Goal: Information Seeking & Learning: Find specific page/section

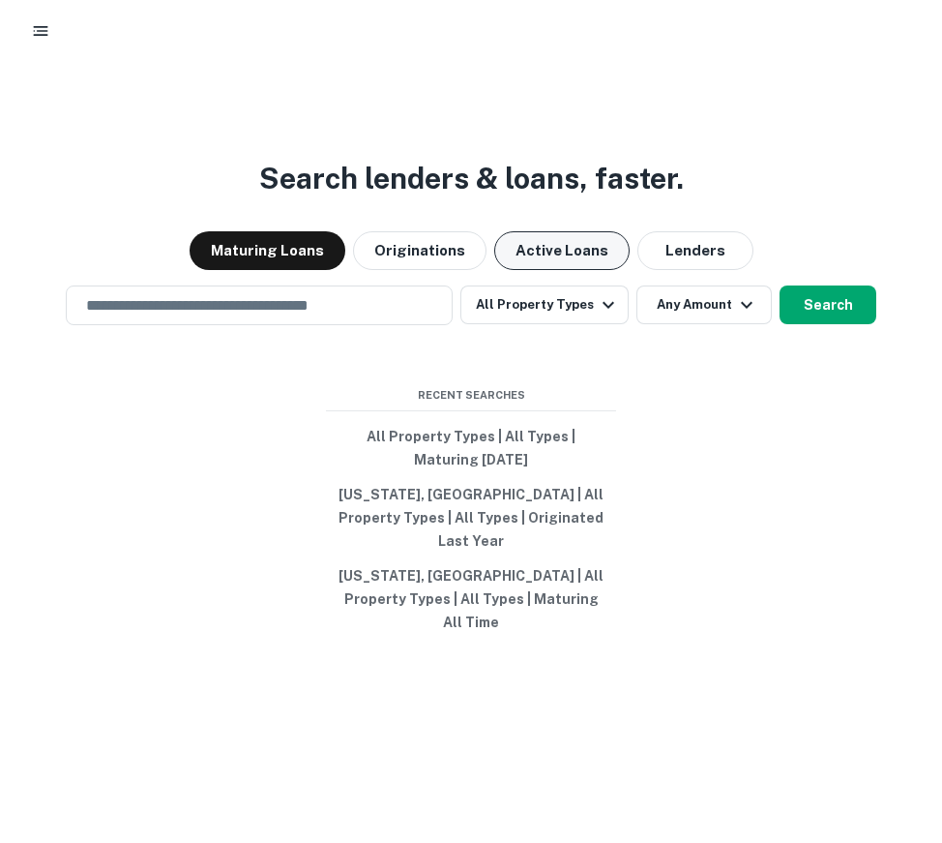
click at [551, 270] on button "Active Loans" at bounding box center [561, 250] width 135 height 39
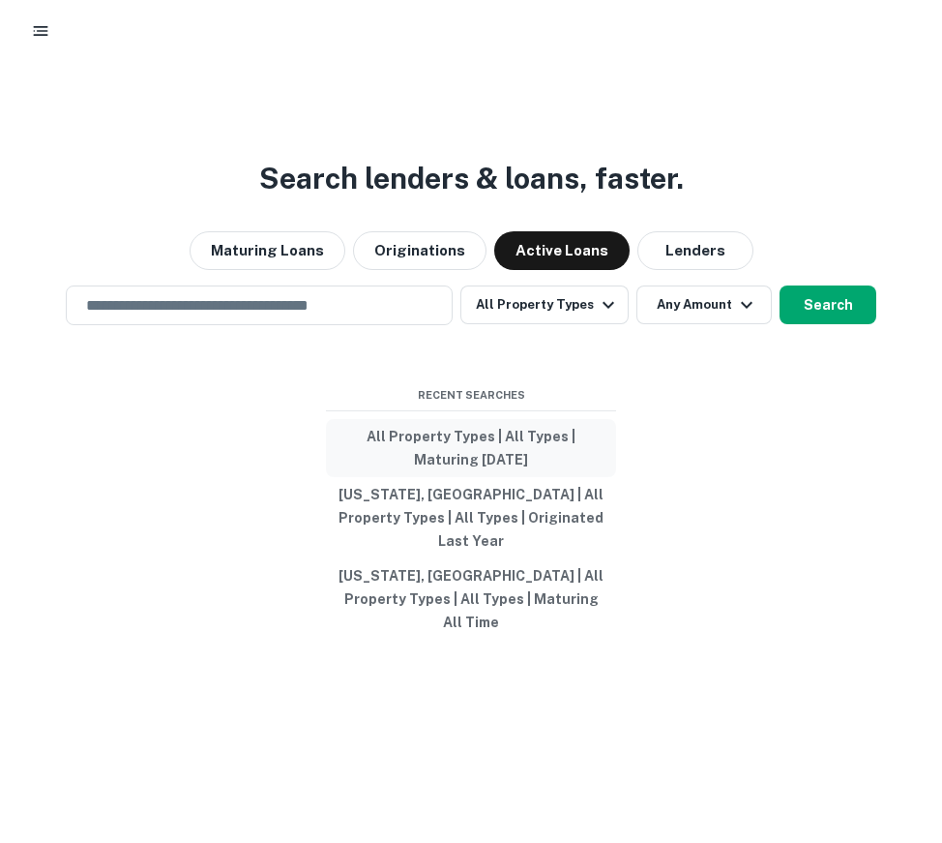
click at [454, 477] on button "All Property Types | All Types | Maturing [DATE]" at bounding box center [471, 448] width 290 height 58
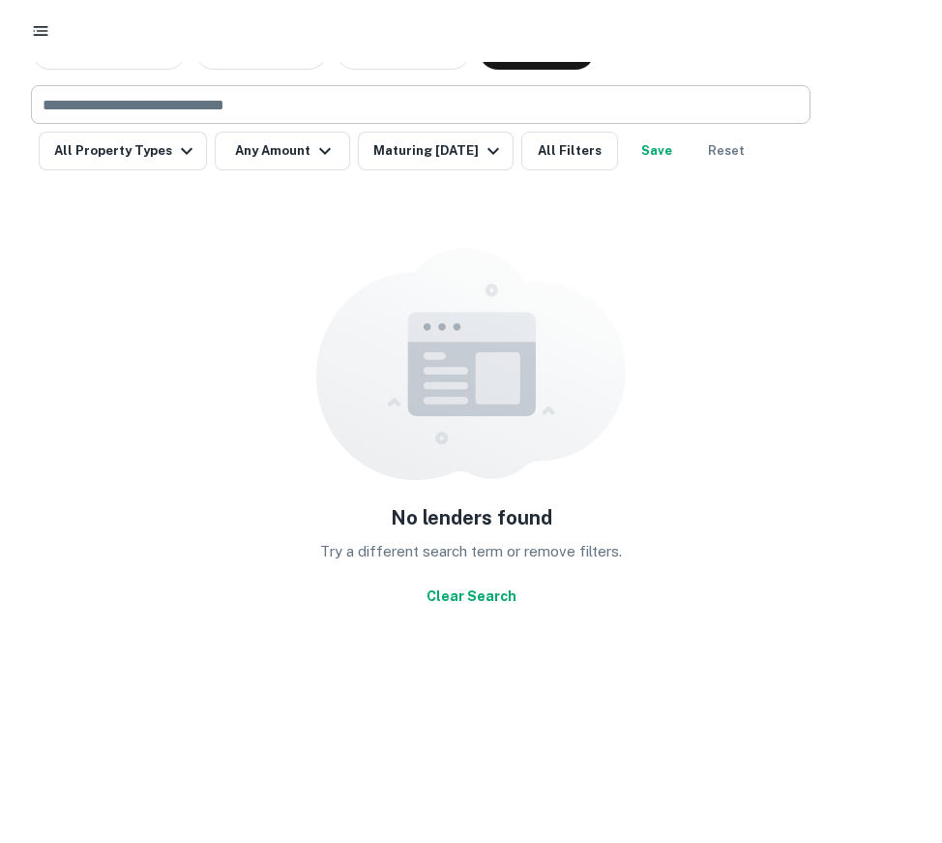
click at [233, 99] on input "text" at bounding box center [419, 104] width 765 height 27
click at [359, 122] on div "​" at bounding box center [421, 104] width 780 height 39
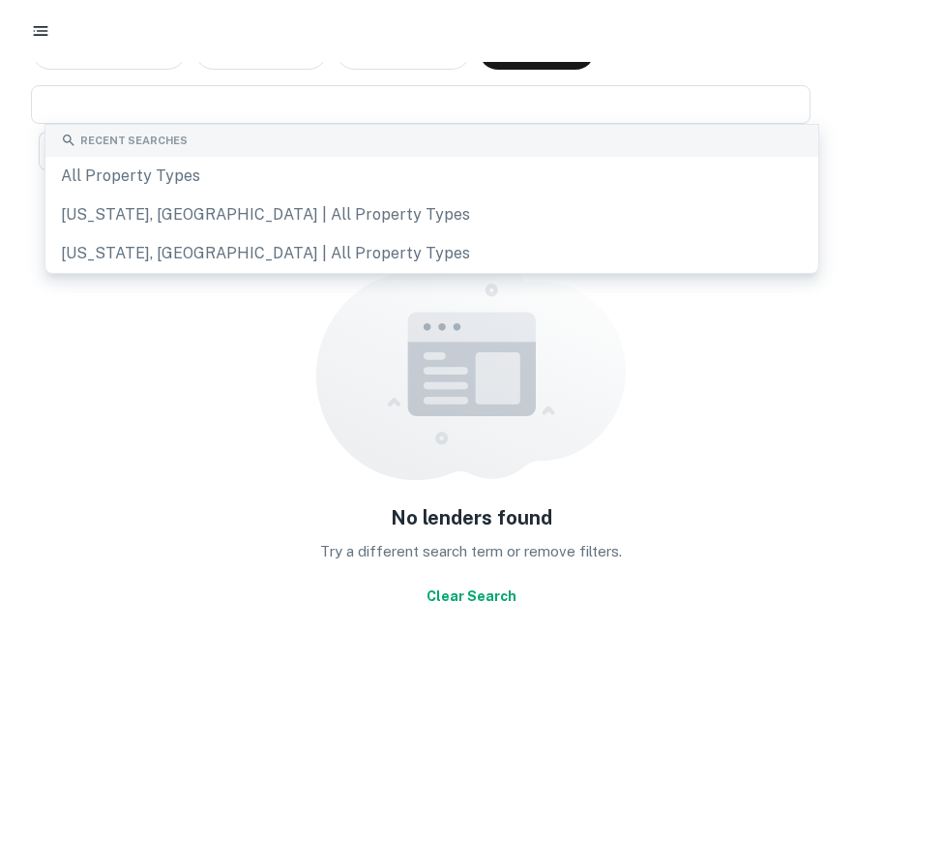
click at [914, 158] on div "Maturing Loans Originations Active Loans Lenders ​ All Property Types Any Amoun…" at bounding box center [471, 423] width 927 height 785
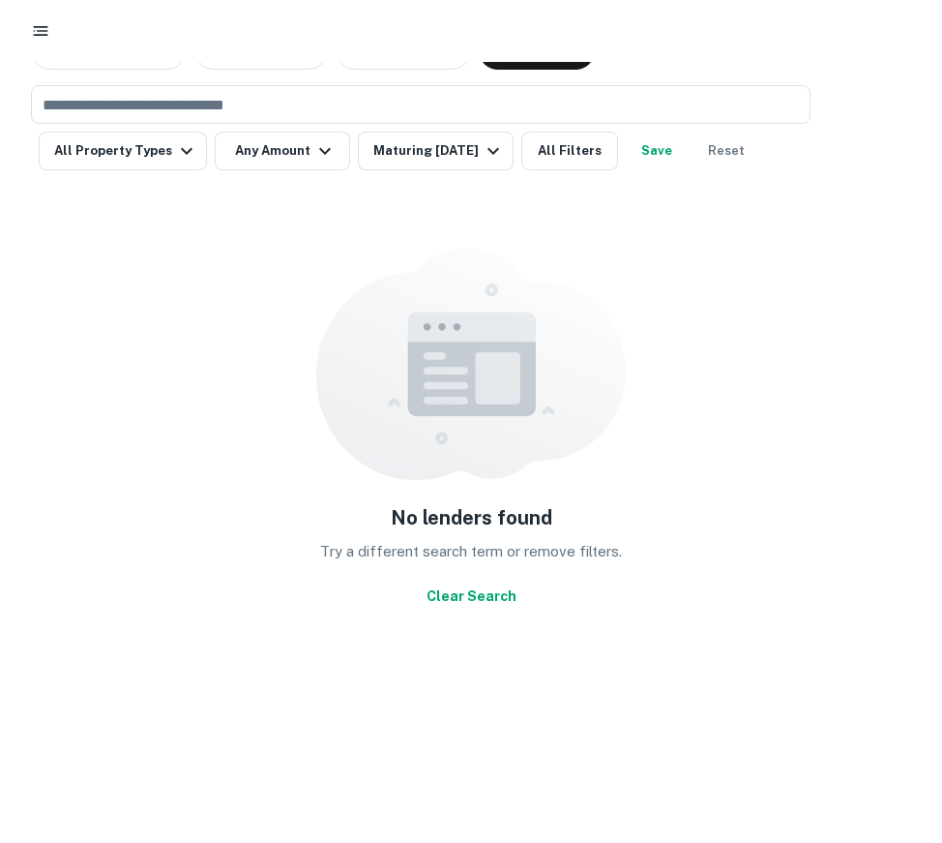
click at [44, 42] on button "button" at bounding box center [40, 31] width 35 height 35
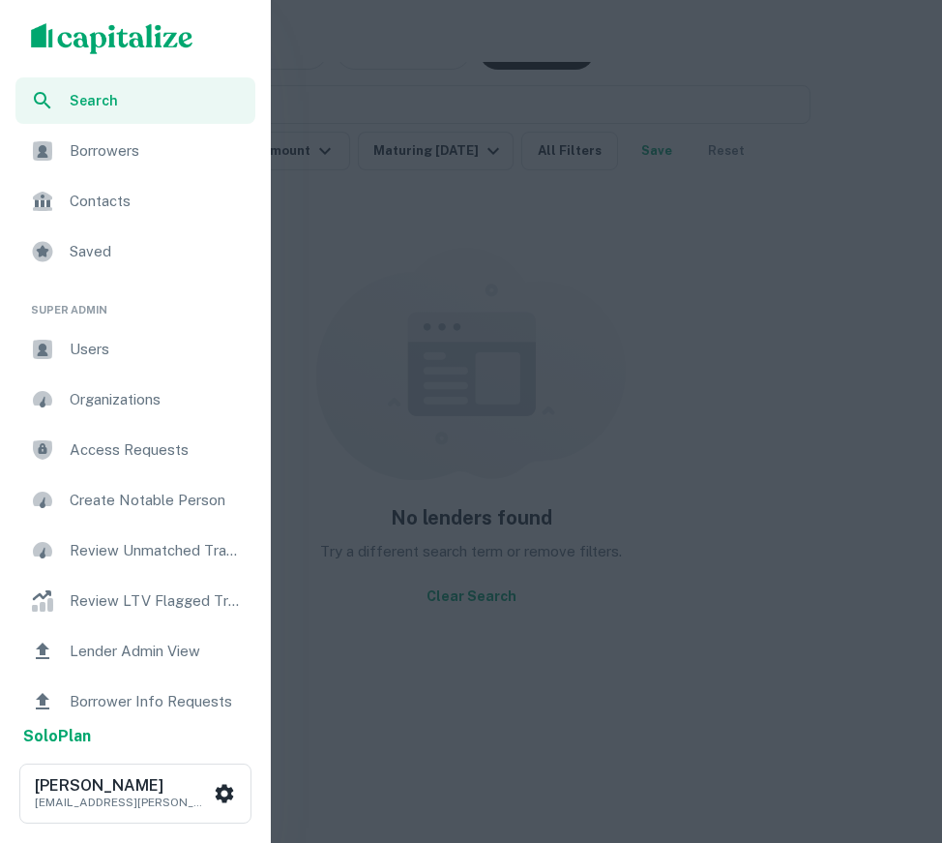
click at [121, 166] on div "Borrowers" at bounding box center [135, 151] width 240 height 46
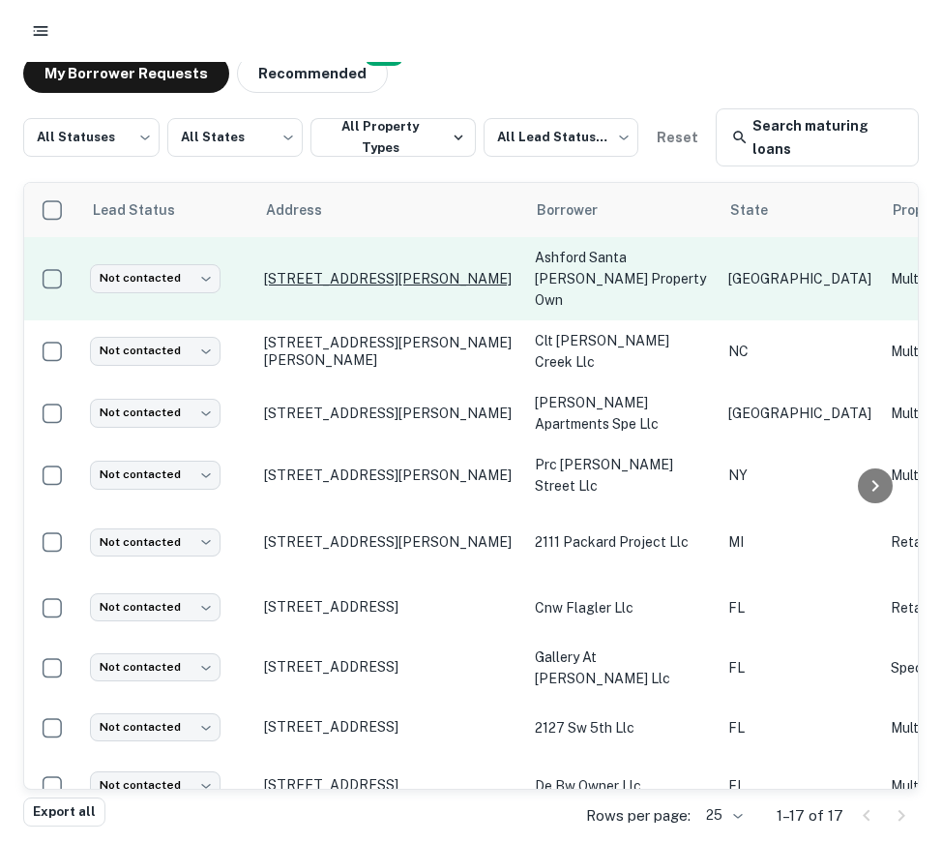
click at [392, 276] on p "3400 Woodchase Dr Houston, TX77042" at bounding box center [390, 278] width 252 height 17
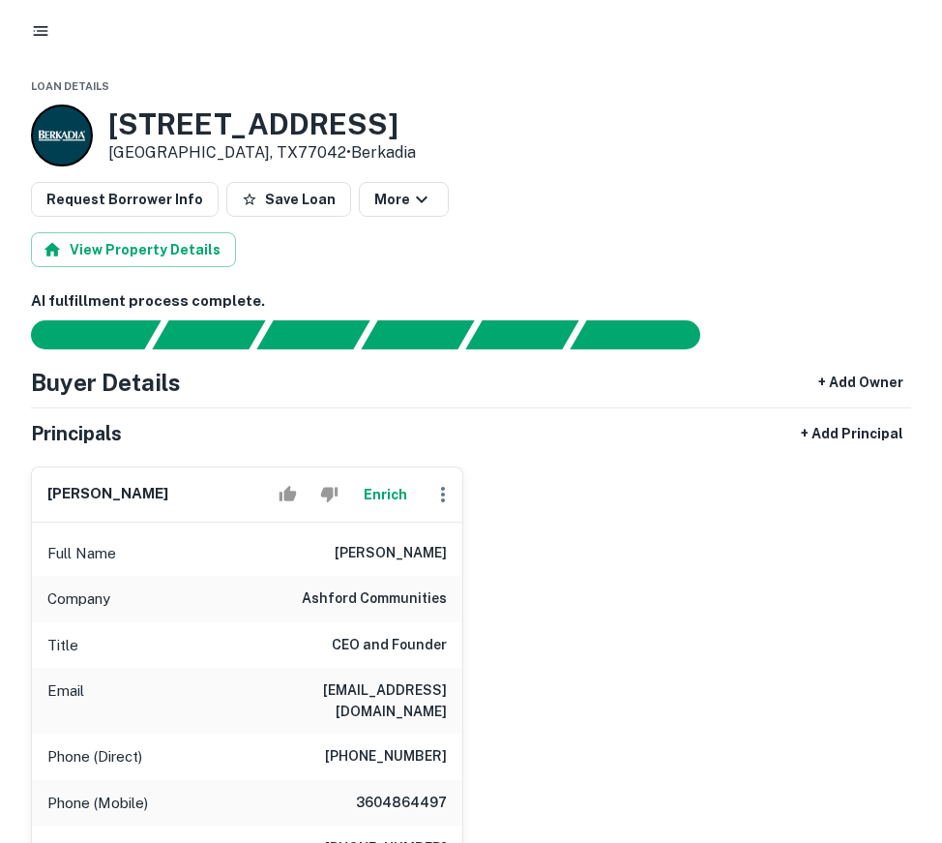
click at [30, 33] on button "button" at bounding box center [40, 31] width 35 height 35
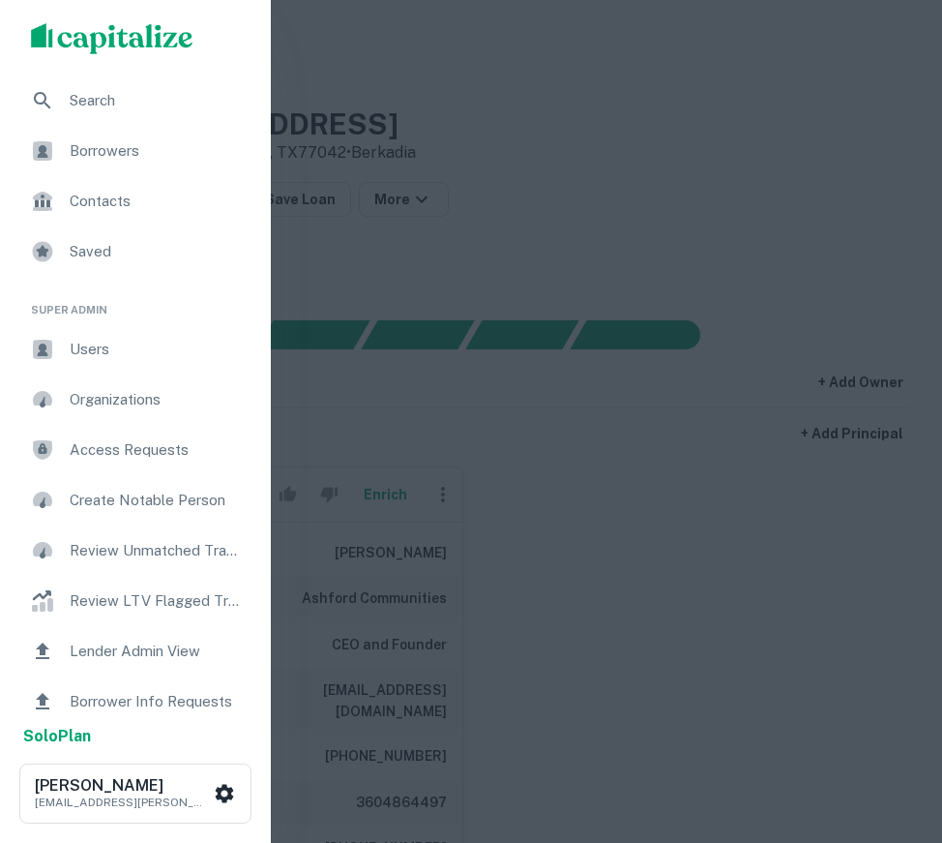
click at [103, 107] on span "Search" at bounding box center [157, 100] width 174 height 23
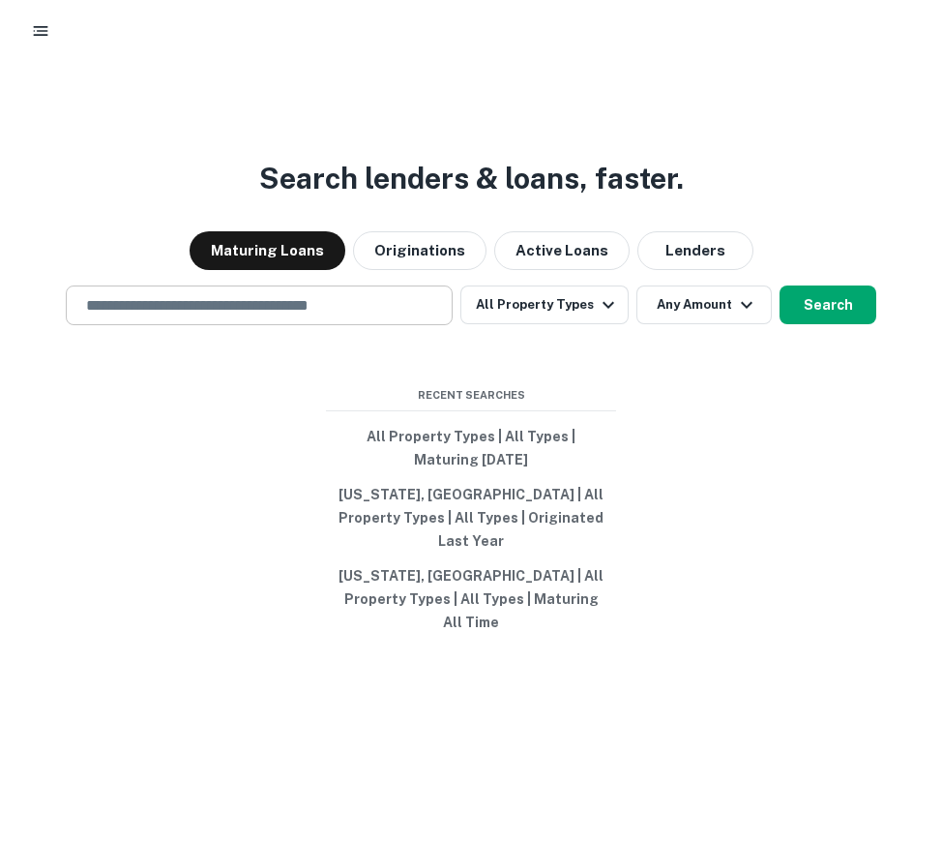
click at [278, 325] on div "​" at bounding box center [259, 305] width 387 height 40
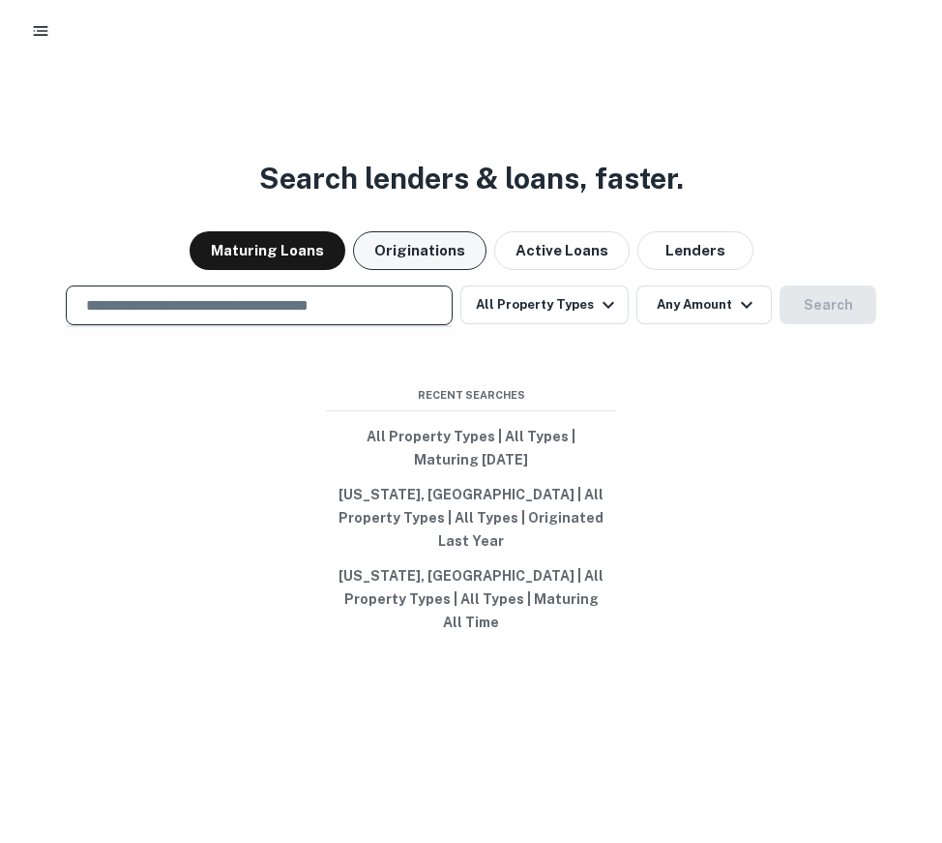
click at [393, 270] on button "Originations" at bounding box center [419, 250] width 133 height 39
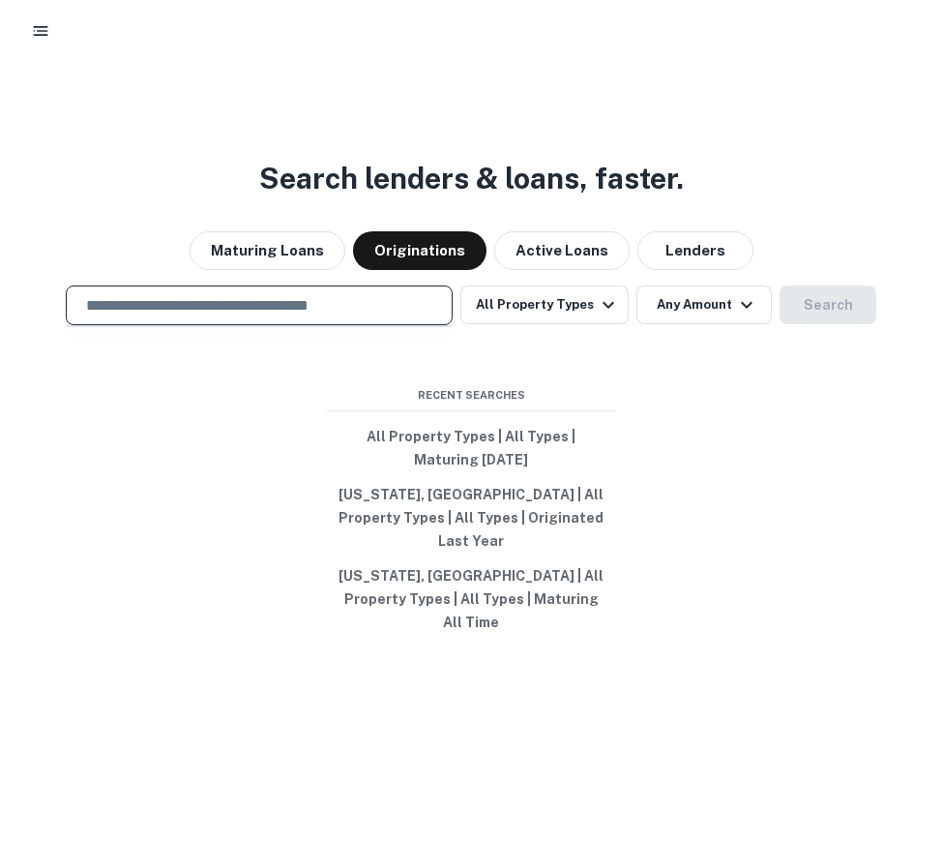
click at [324, 316] on input "text" at bounding box center [259, 305] width 370 height 22
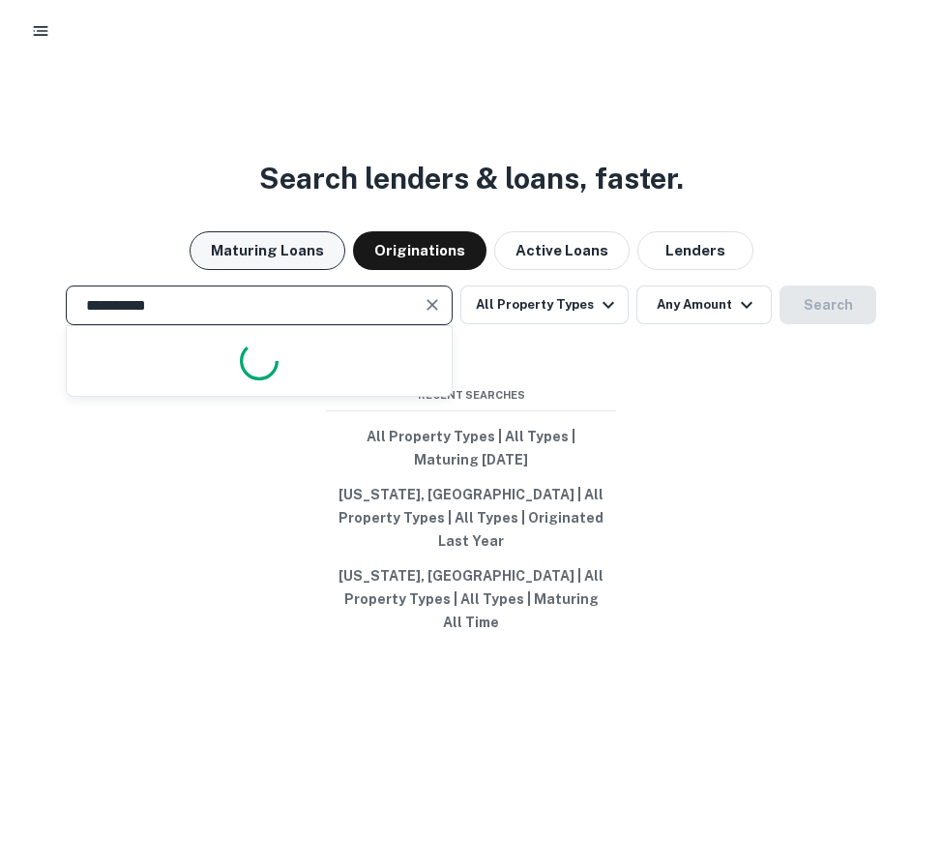
type input "**********"
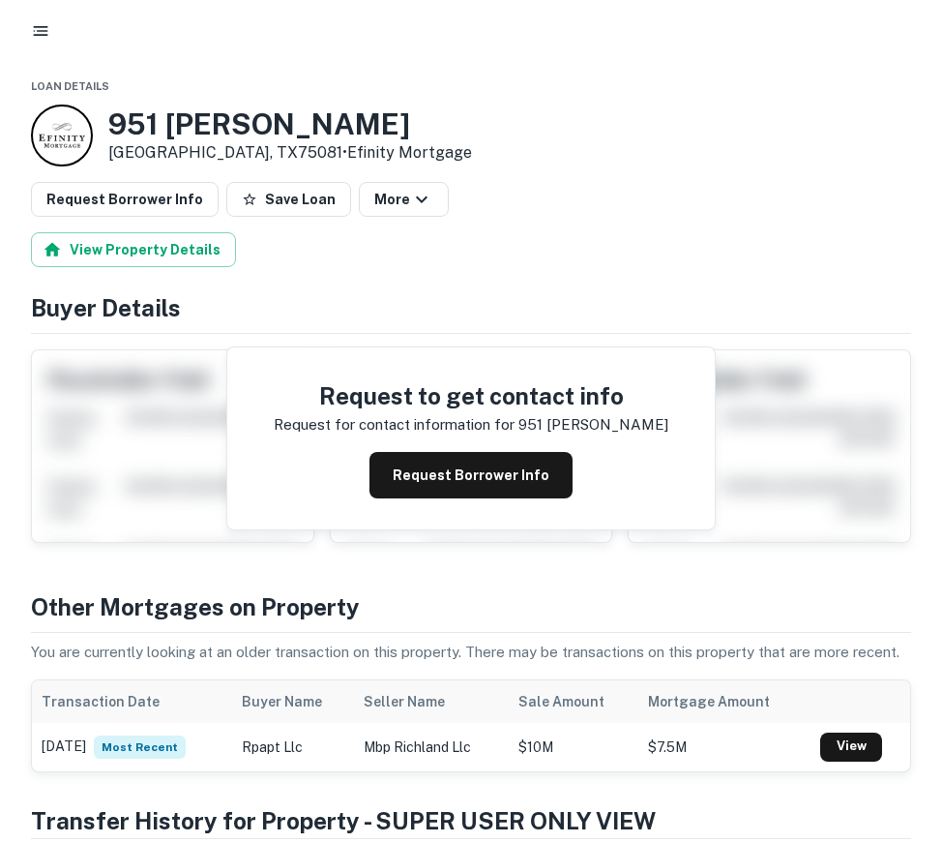
click at [35, 51] on div at bounding box center [471, 31] width 942 height 62
click at [31, 32] on icon "button" at bounding box center [40, 30] width 19 height 19
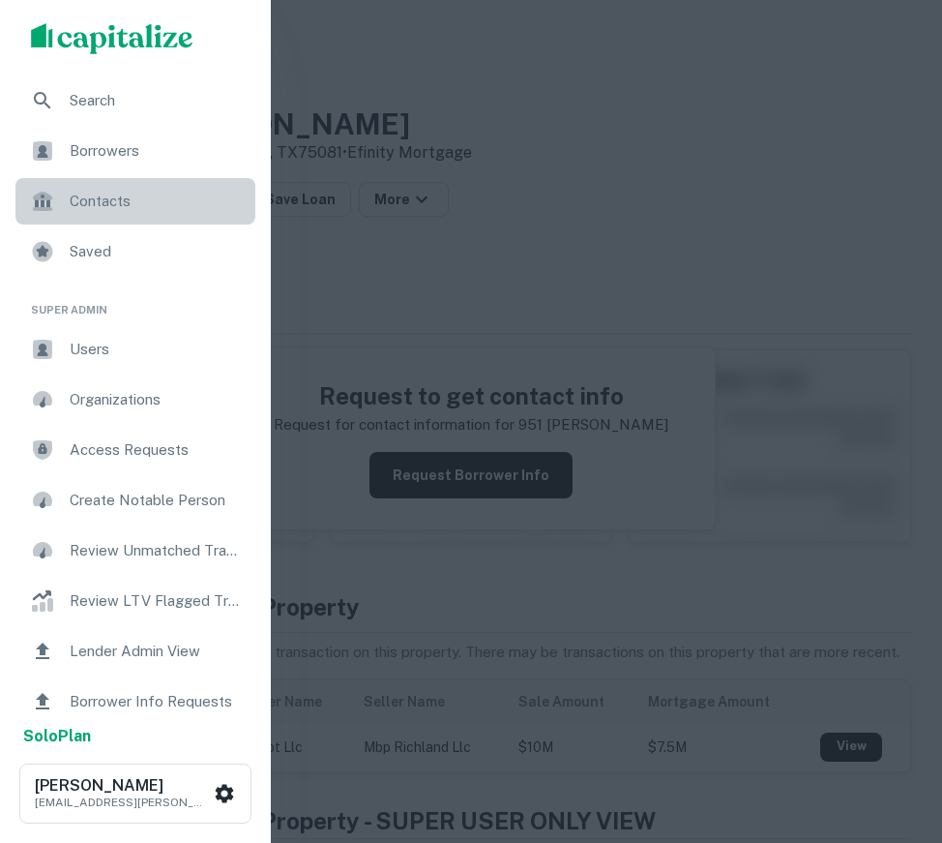
click at [105, 218] on div "Contacts" at bounding box center [135, 201] width 240 height 46
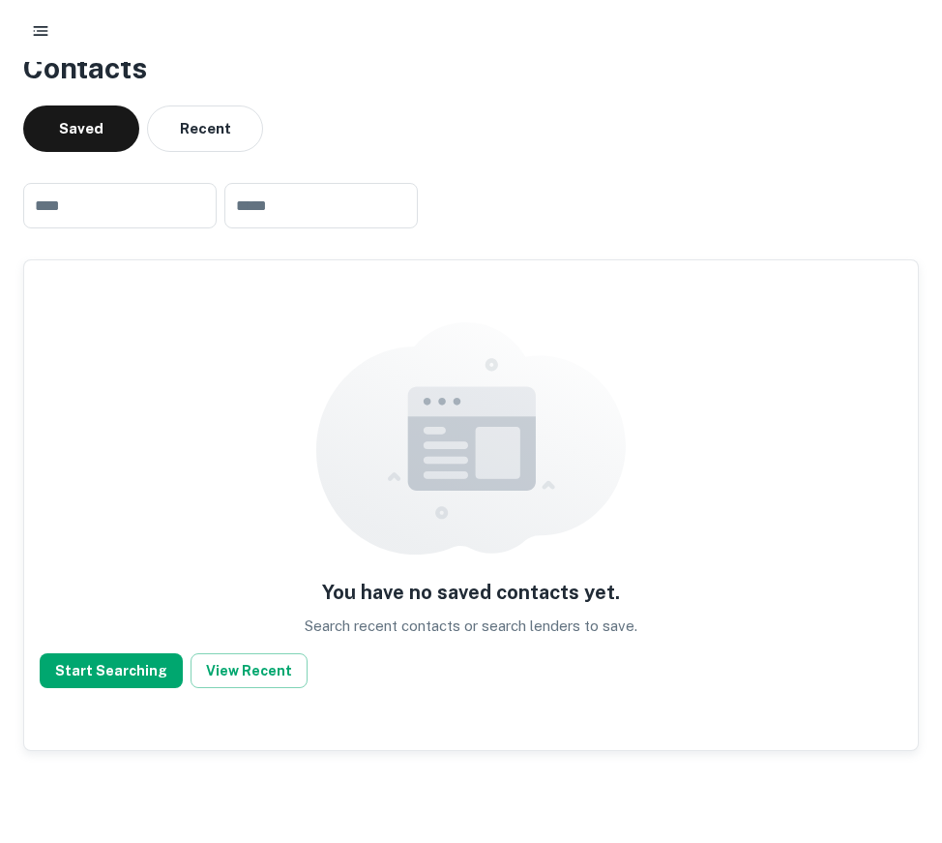
click at [41, 26] on icon "button" at bounding box center [40, 30] width 19 height 19
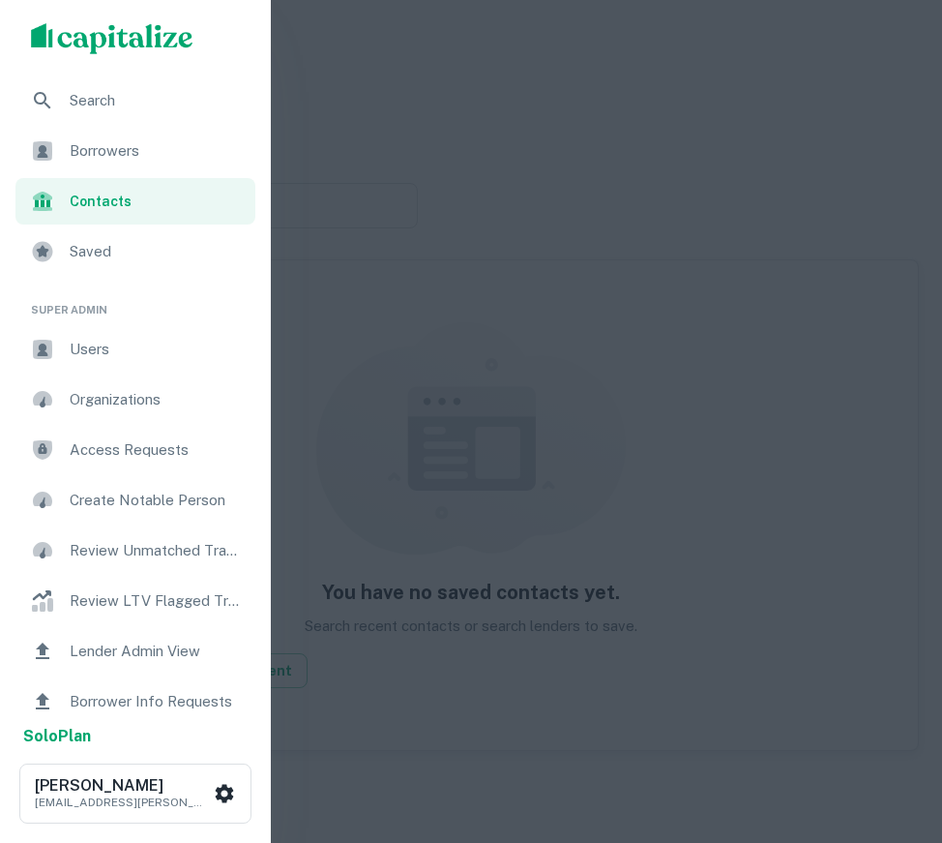
click at [112, 175] on ul "Search Borrowers Contacts Saved" at bounding box center [135, 177] width 271 height 201
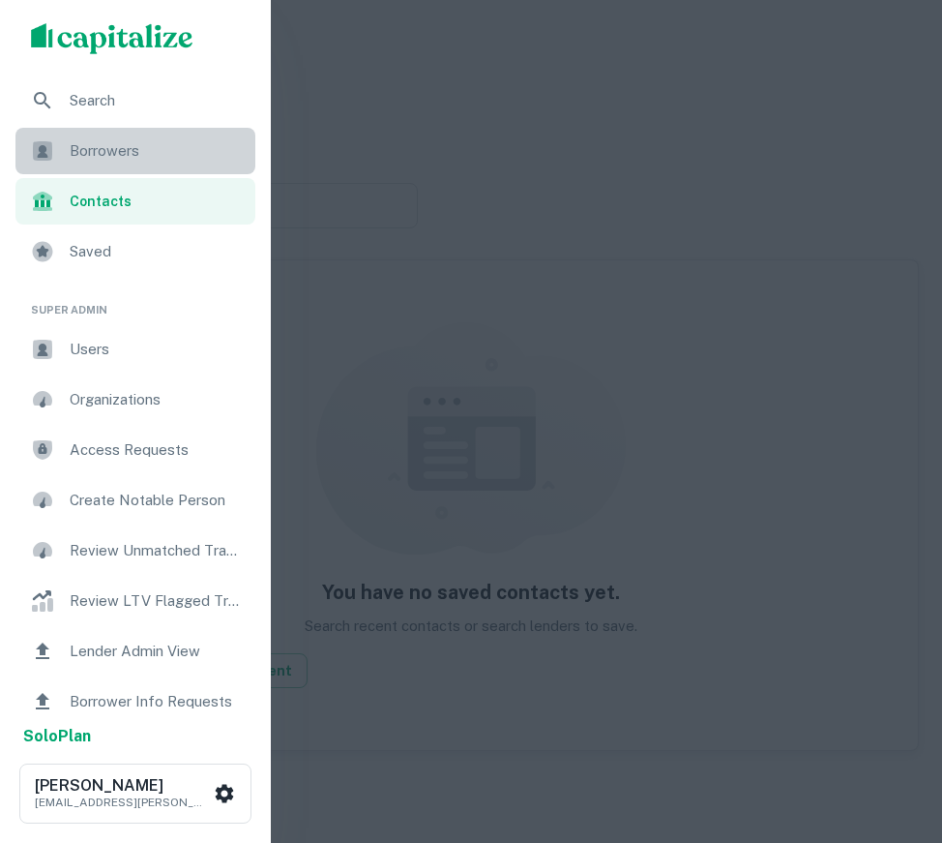
click at [122, 161] on span "Borrowers" at bounding box center [157, 150] width 174 height 23
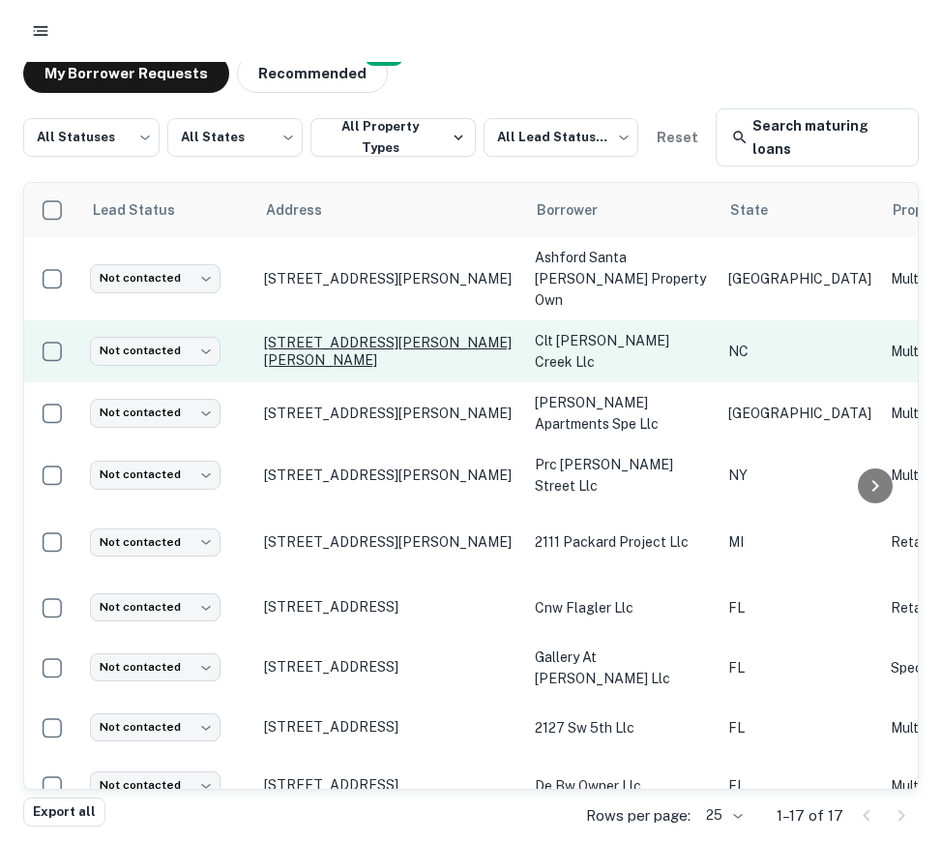
click at [334, 334] on p "[STREET_ADDRESS][PERSON_NAME][PERSON_NAME]" at bounding box center [390, 351] width 252 height 35
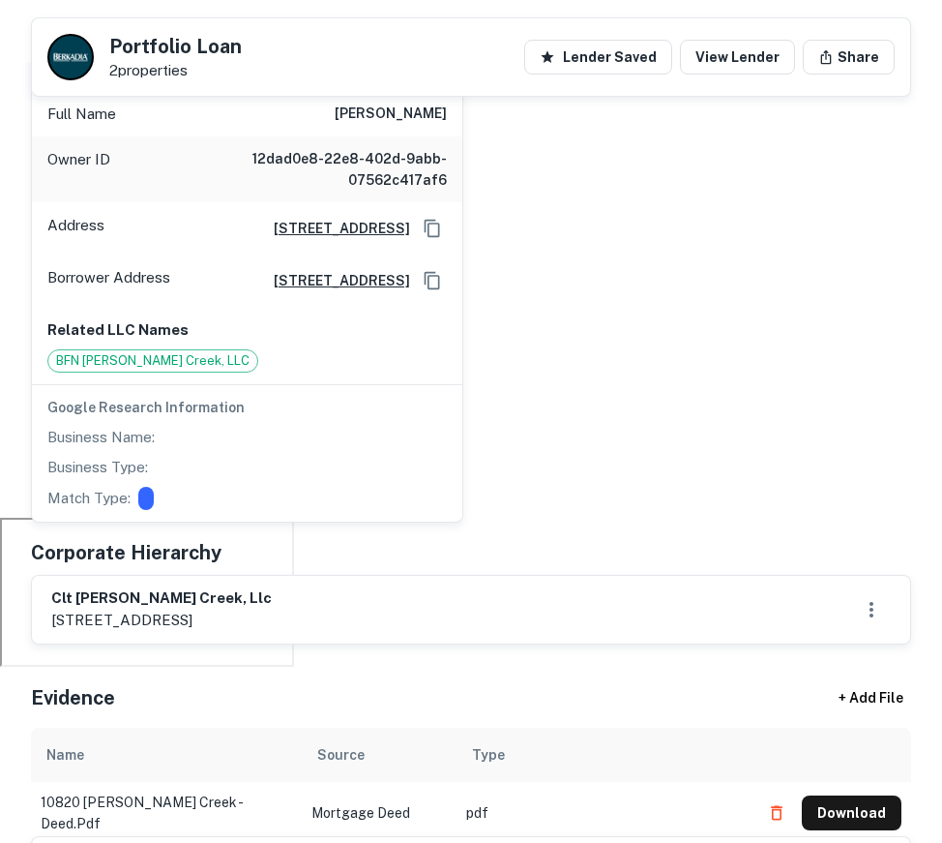
scroll to position [446, 0]
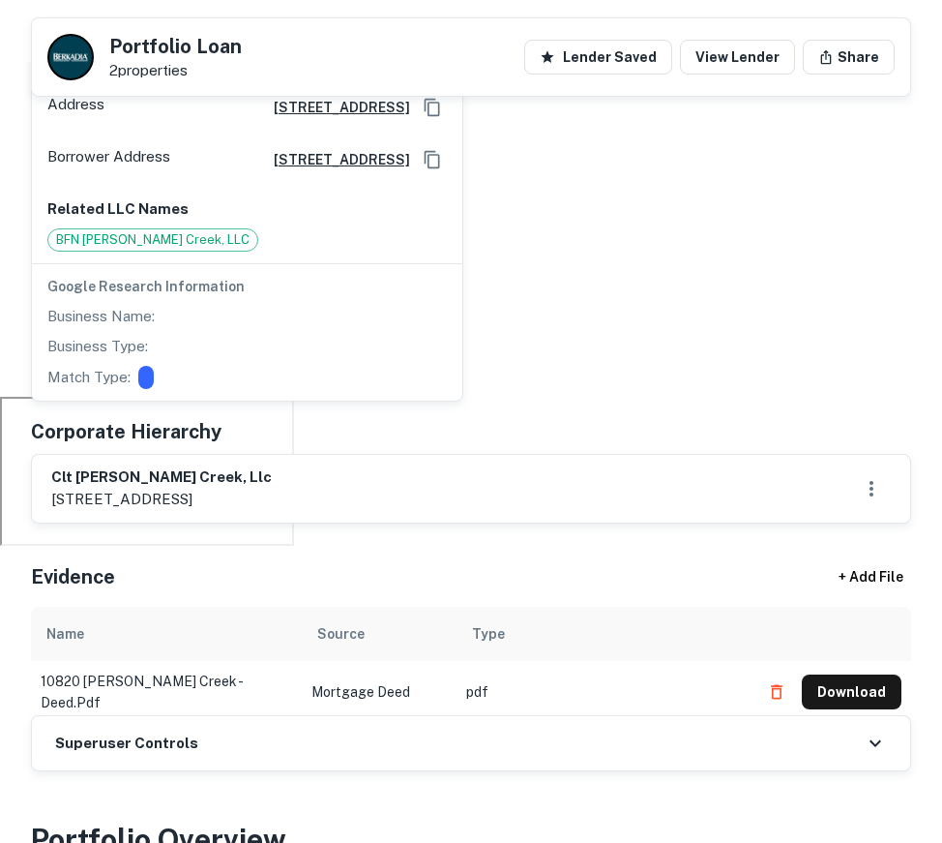
click at [100, 250] on span "BFN Steele Creek, LLC" at bounding box center [152, 239] width 209 height 19
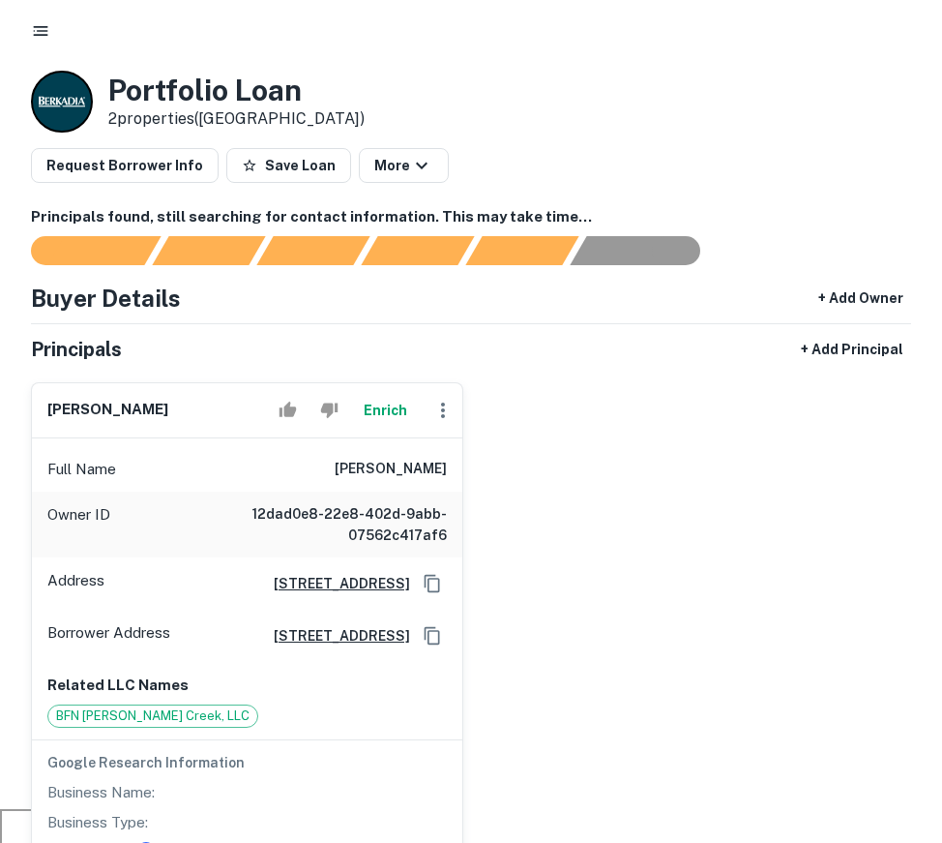
scroll to position [0, 0]
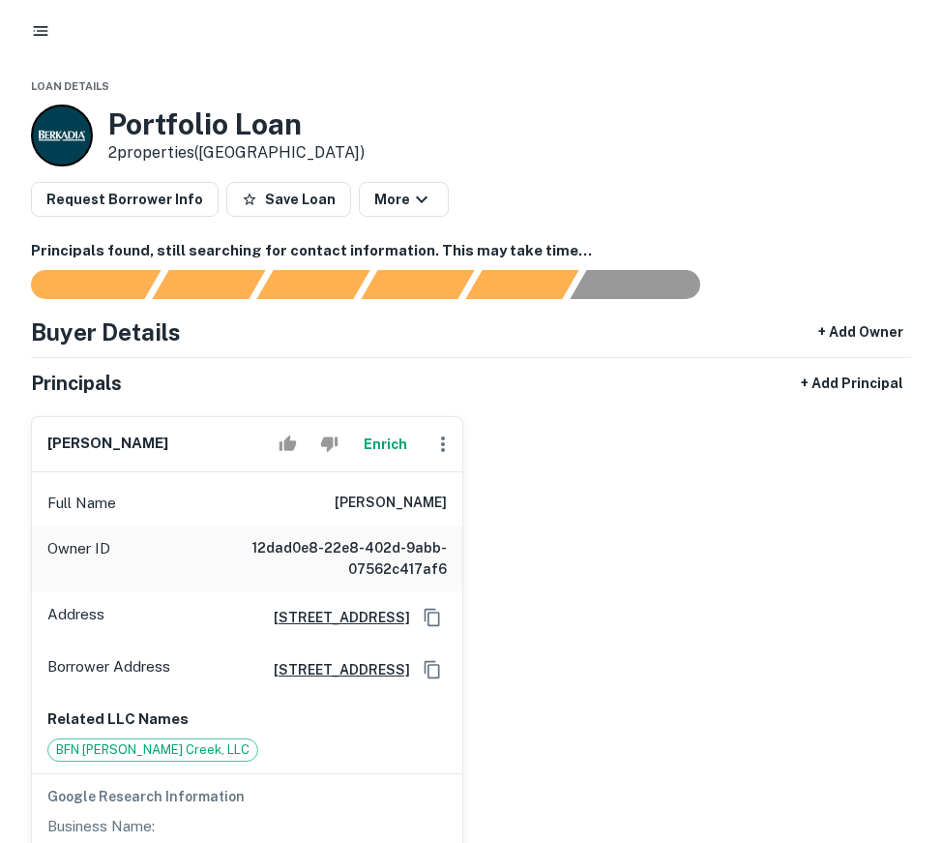
click at [43, 33] on icon "button" at bounding box center [40, 30] width 19 height 19
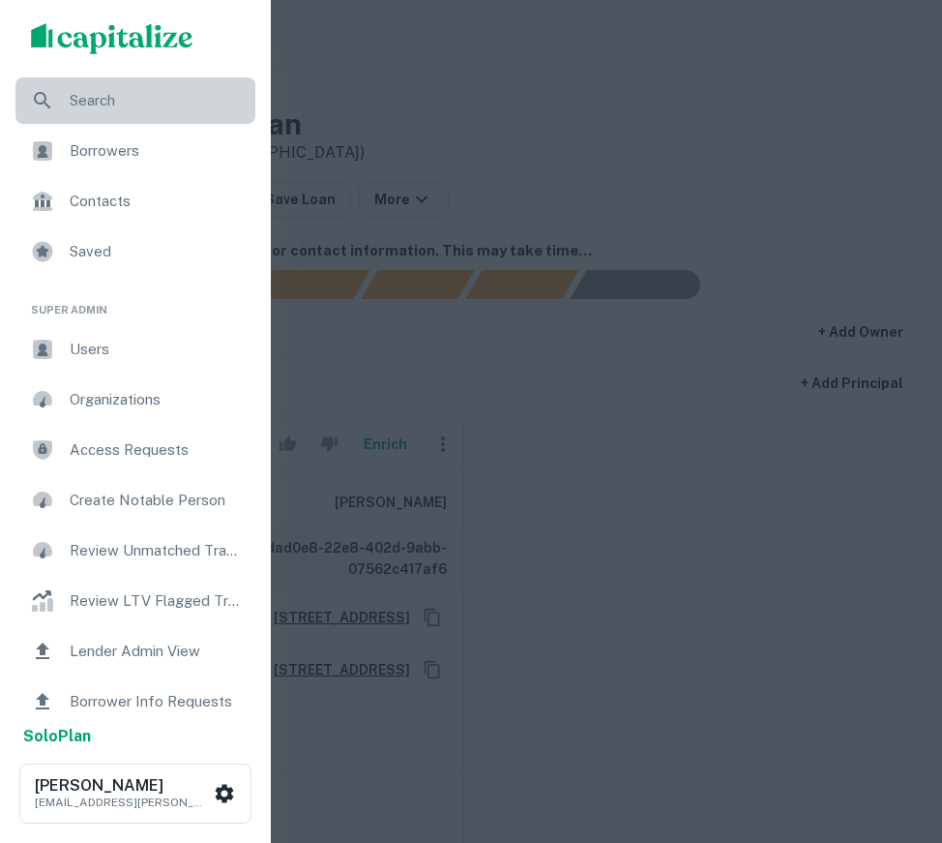
click at [90, 84] on div "Search" at bounding box center [135, 100] width 240 height 46
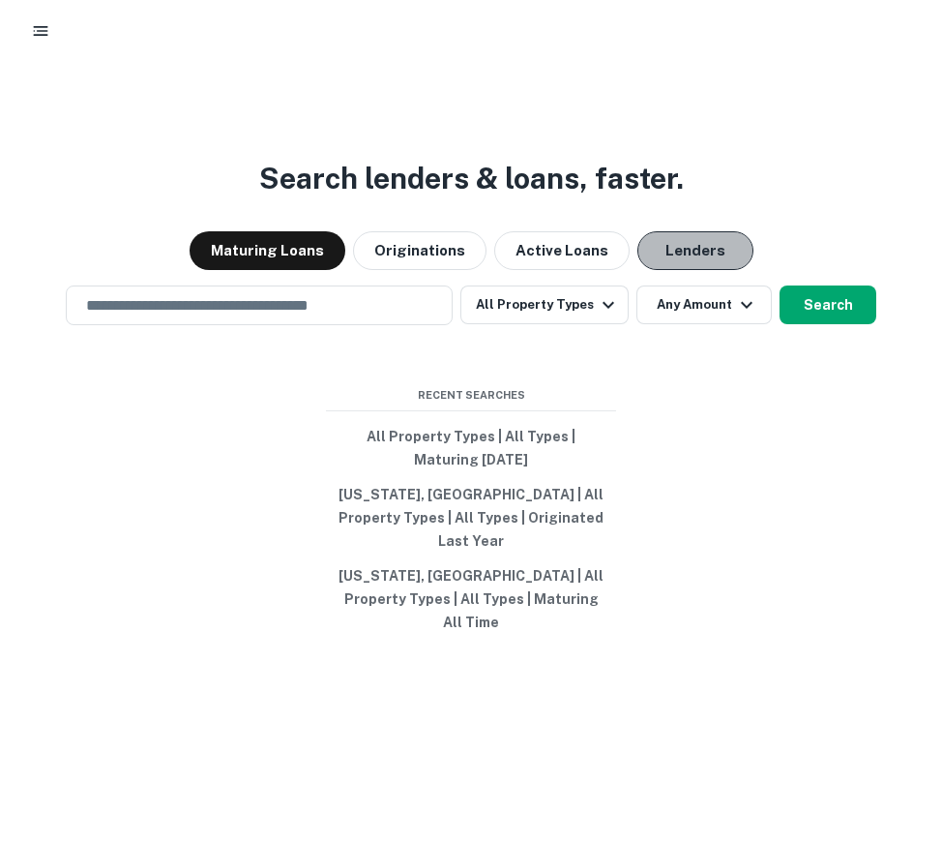
click at [651, 270] on button "Lenders" at bounding box center [695, 250] width 116 height 39
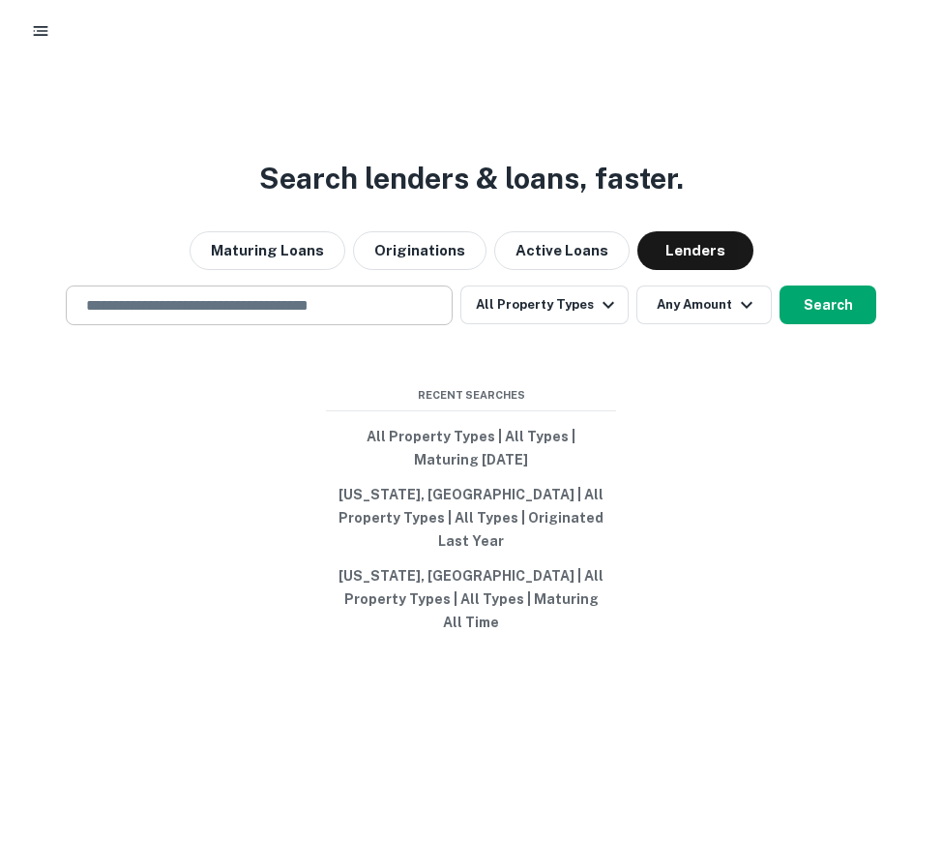
click at [312, 310] on div "​" at bounding box center [259, 305] width 387 height 40
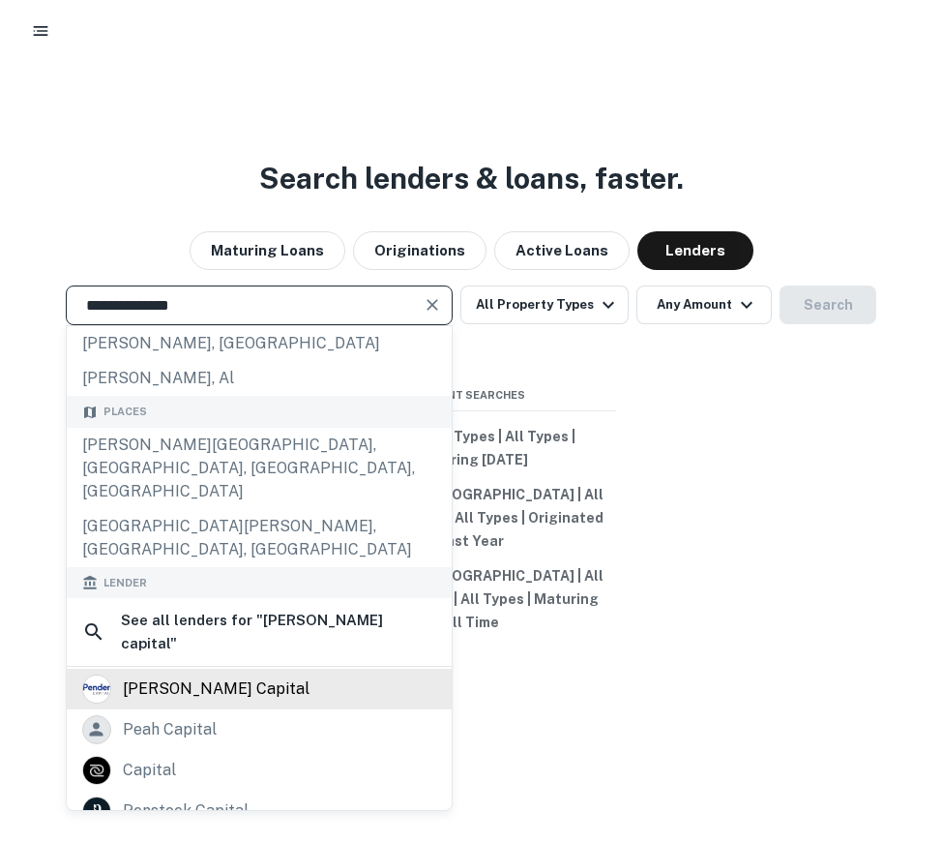
scroll to position [206, 0]
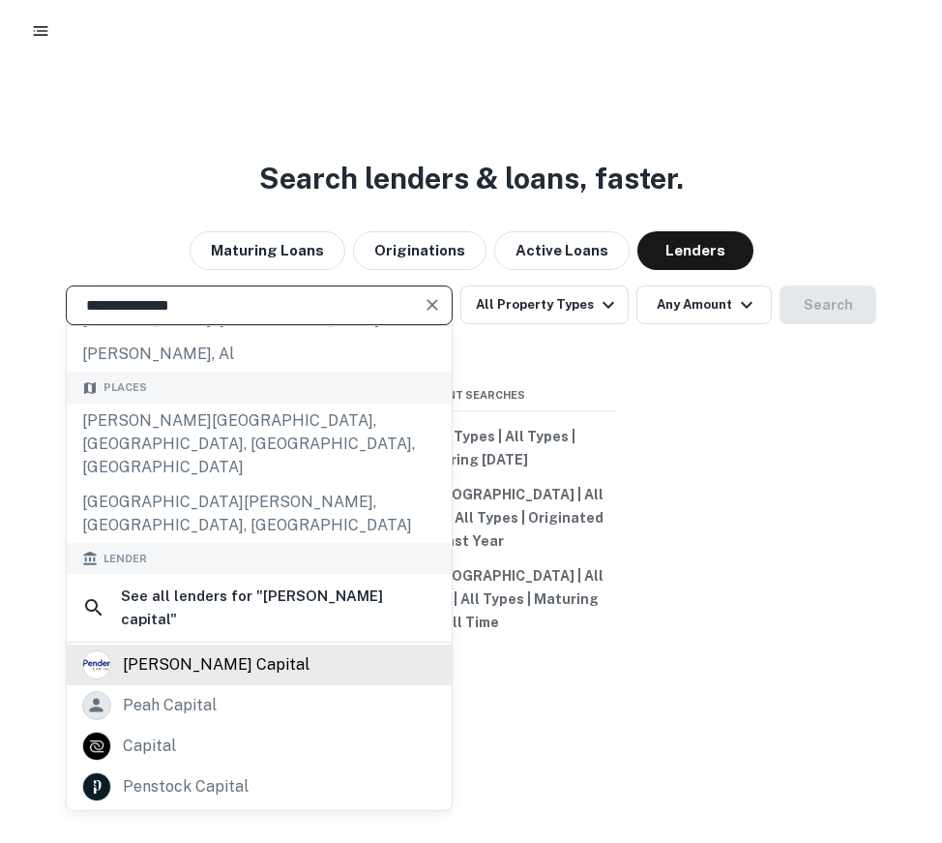
type input "**********"
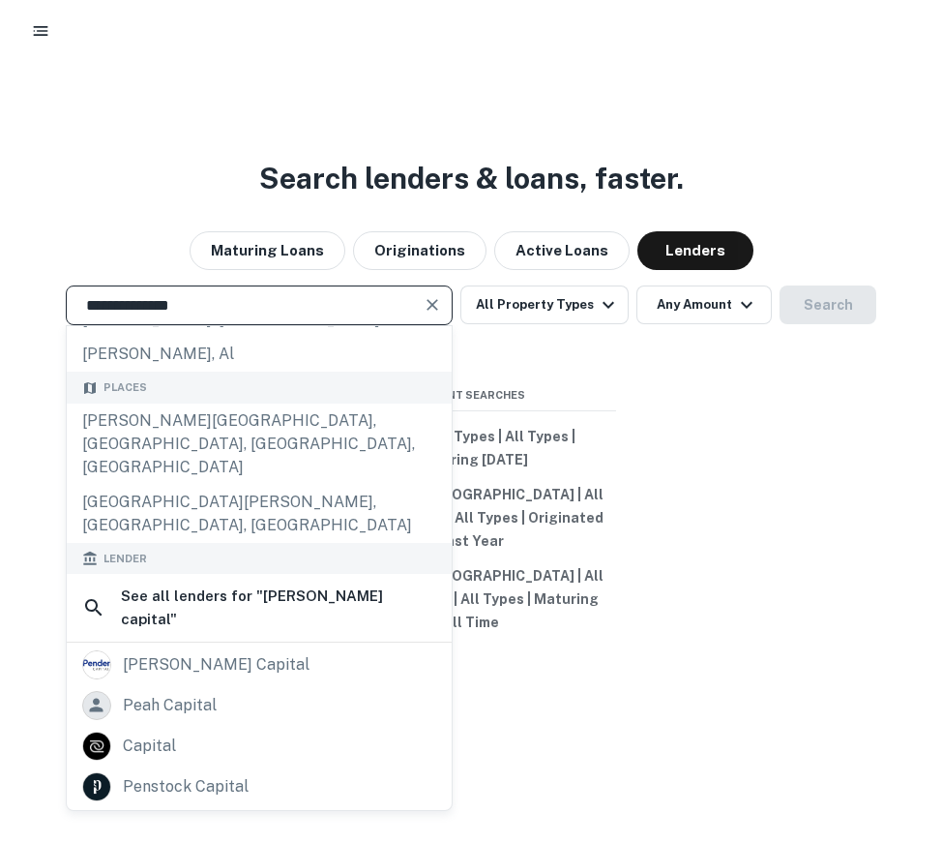
click at [133, 650] on div "[PERSON_NAME] capital" at bounding box center [216, 664] width 187 height 29
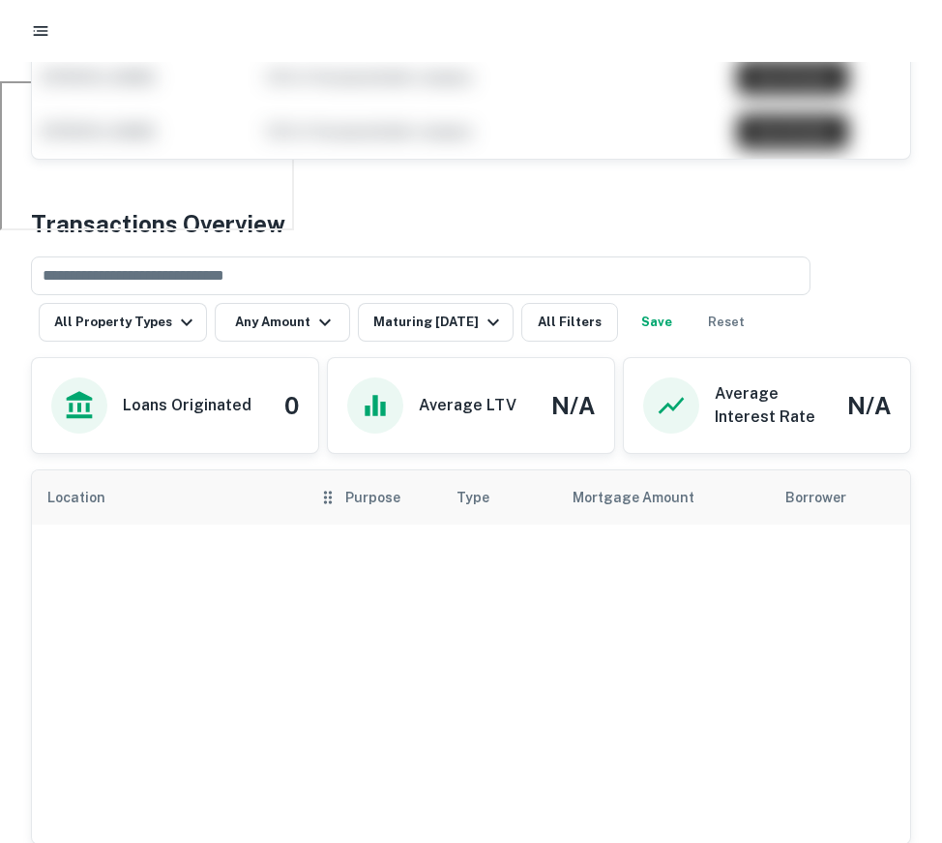
scroll to position [845, 0]
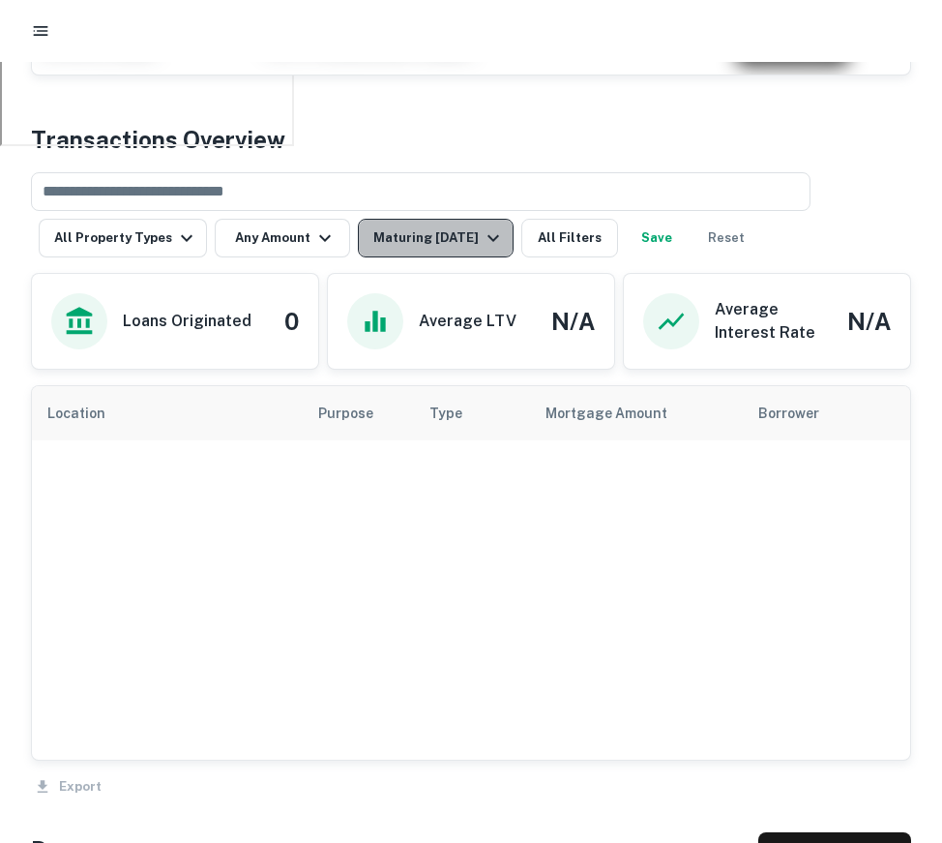
click at [450, 249] on button "Maturing [DATE]" at bounding box center [436, 238] width 156 height 39
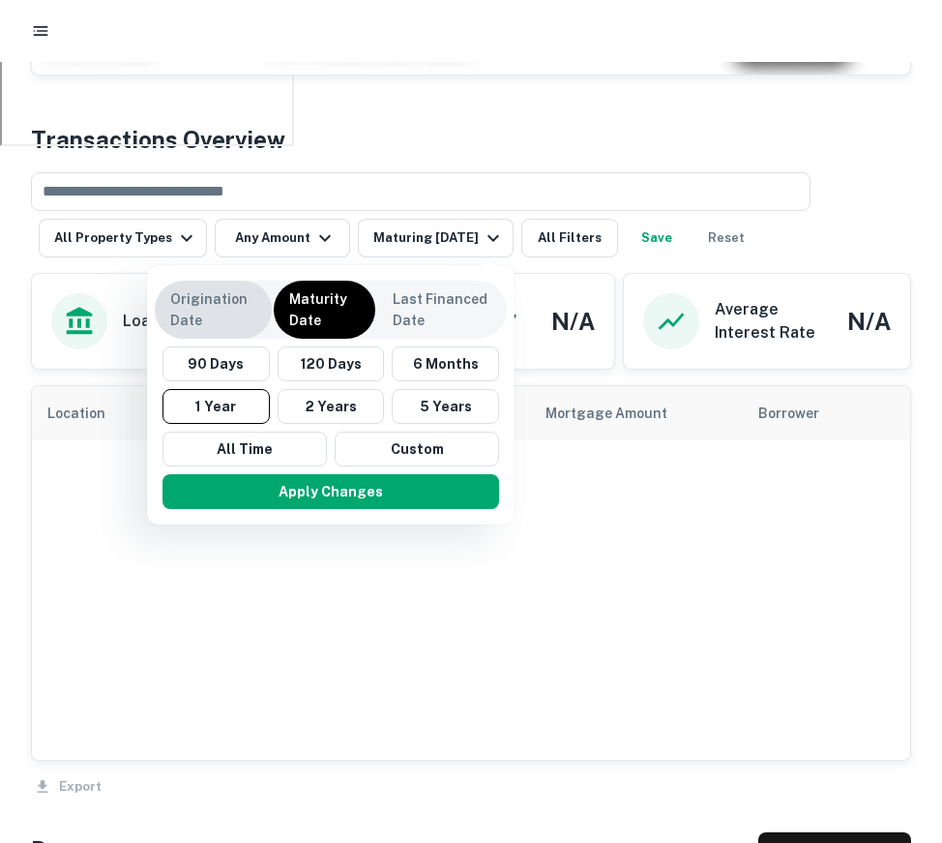
click at [216, 305] on p "Origination Date" at bounding box center [213, 309] width 86 height 43
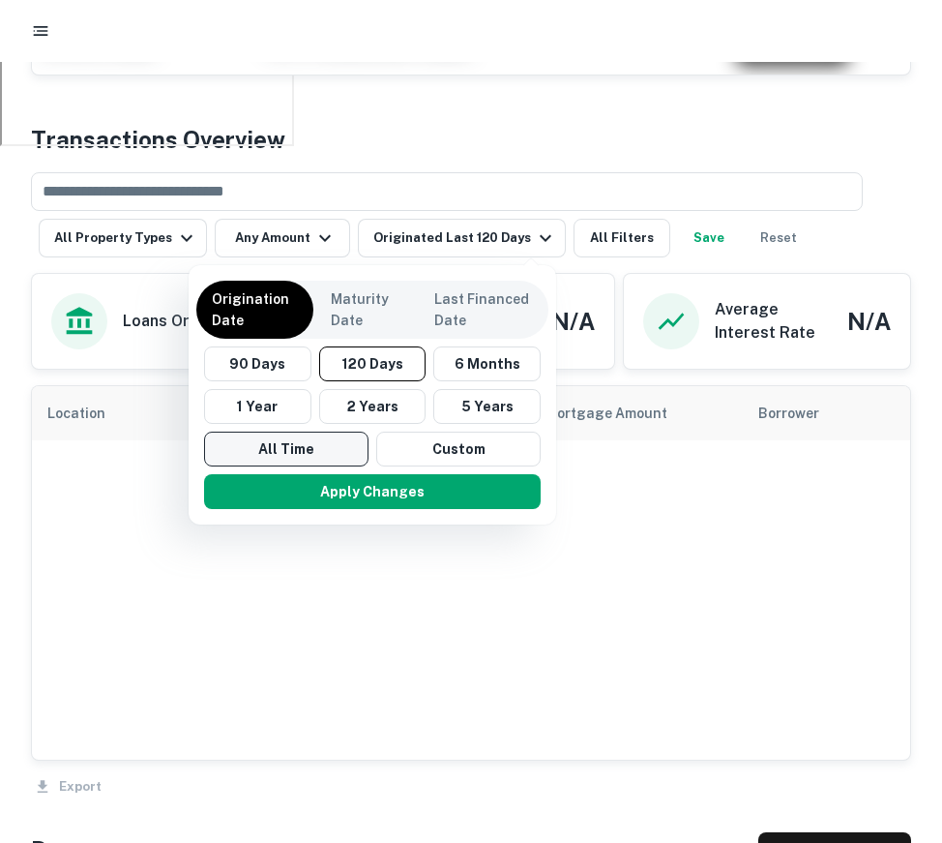
click at [288, 451] on button "All Time" at bounding box center [286, 448] width 164 height 35
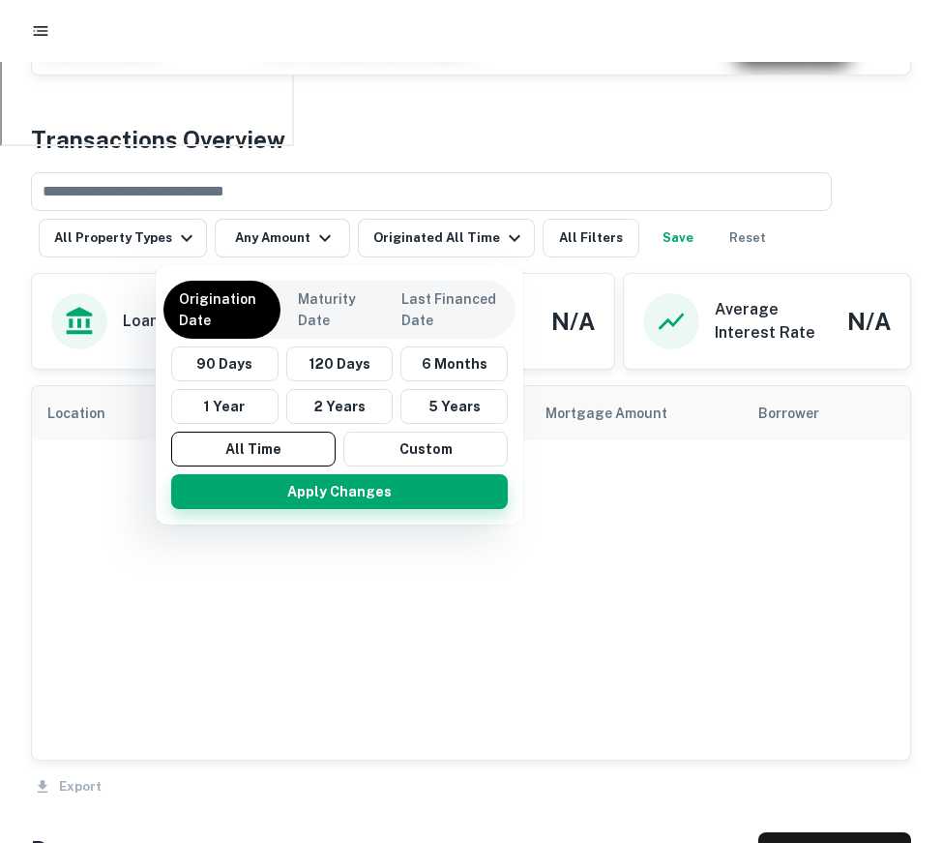
click at [324, 482] on button "Apply Changes" at bounding box center [339, 491] width 337 height 35
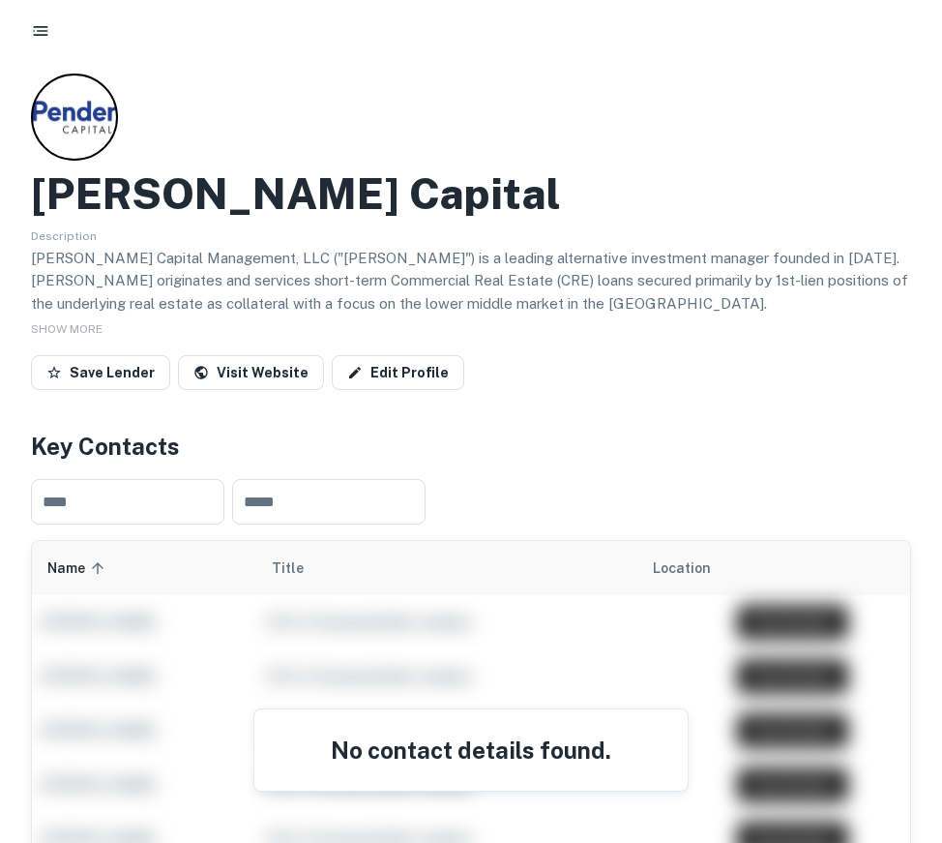
click at [45, 46] on button "button" at bounding box center [40, 31] width 35 height 35
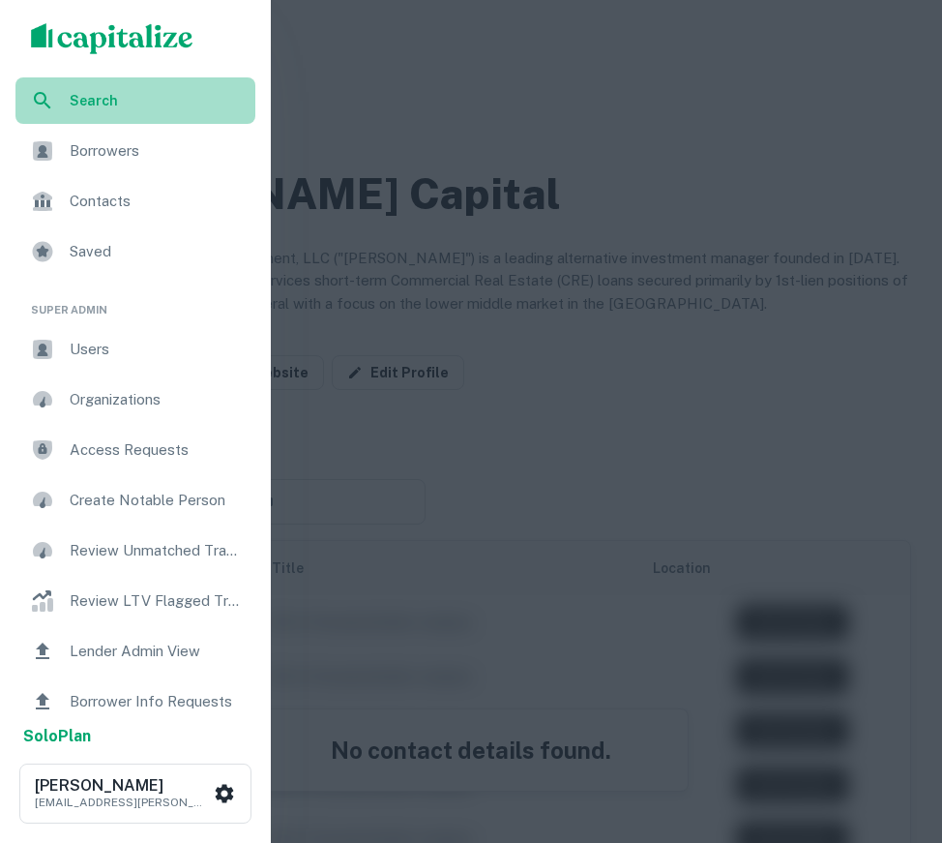
click at [103, 104] on span "Search" at bounding box center [157, 100] width 174 height 21
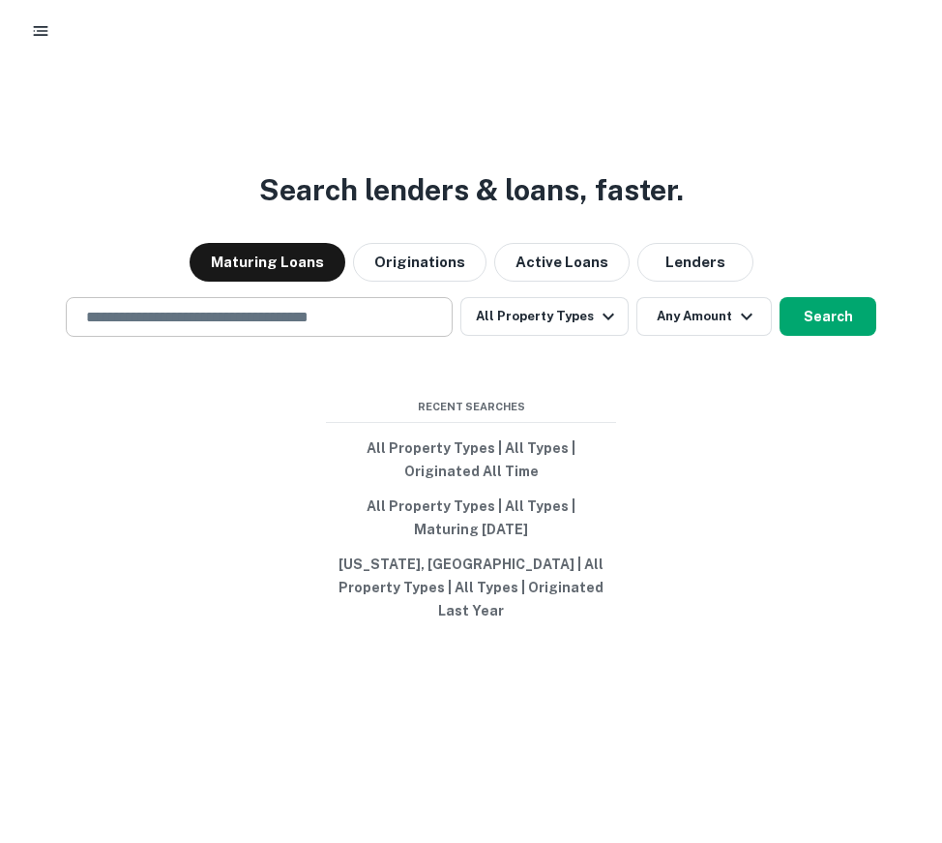
click at [375, 311] on div "​" at bounding box center [259, 317] width 387 height 40
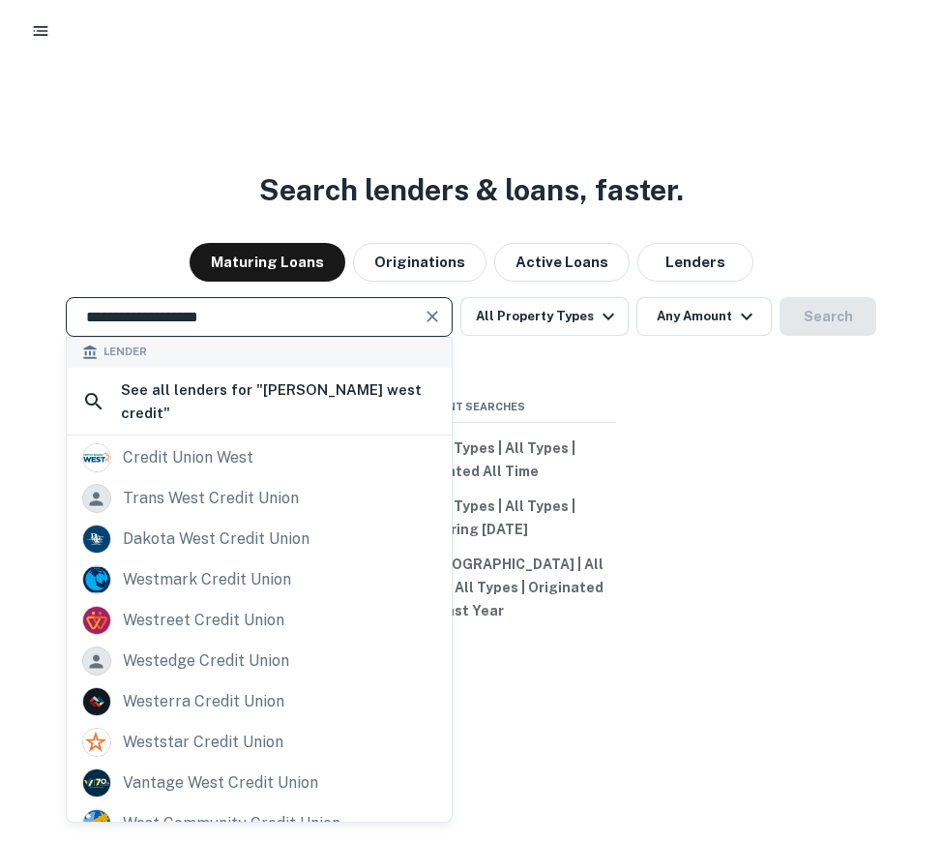
scroll to position [46, 0]
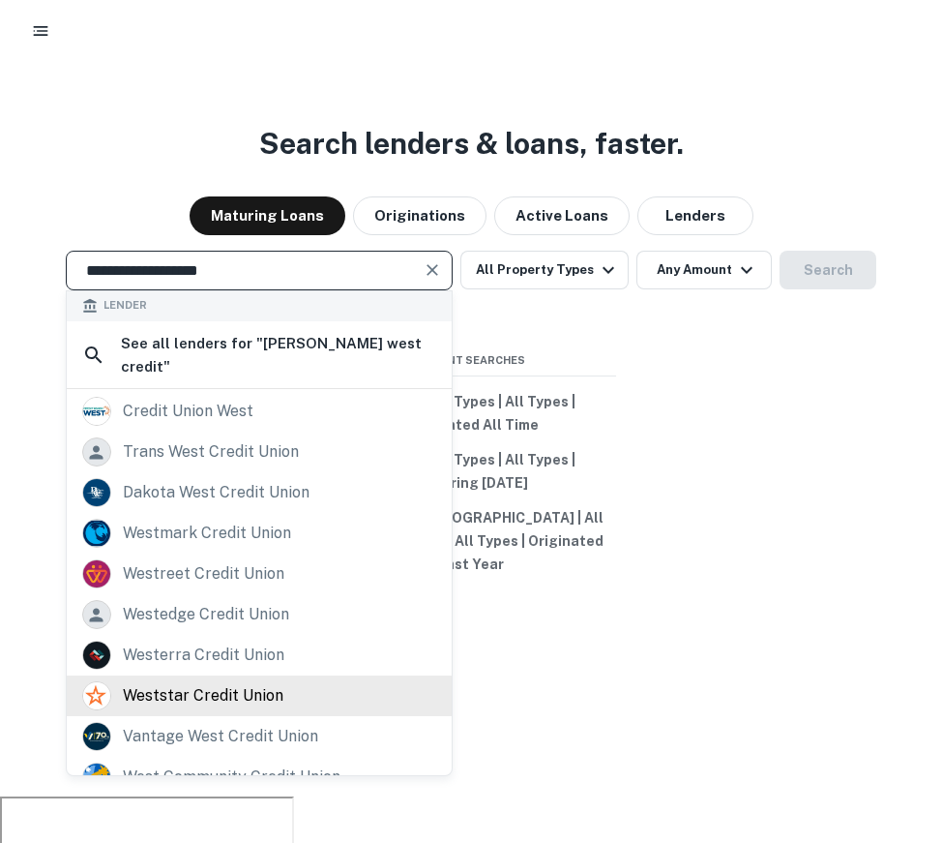
type input "**********"
click at [243, 675] on div "weststar credit union" at bounding box center [259, 695] width 385 height 41
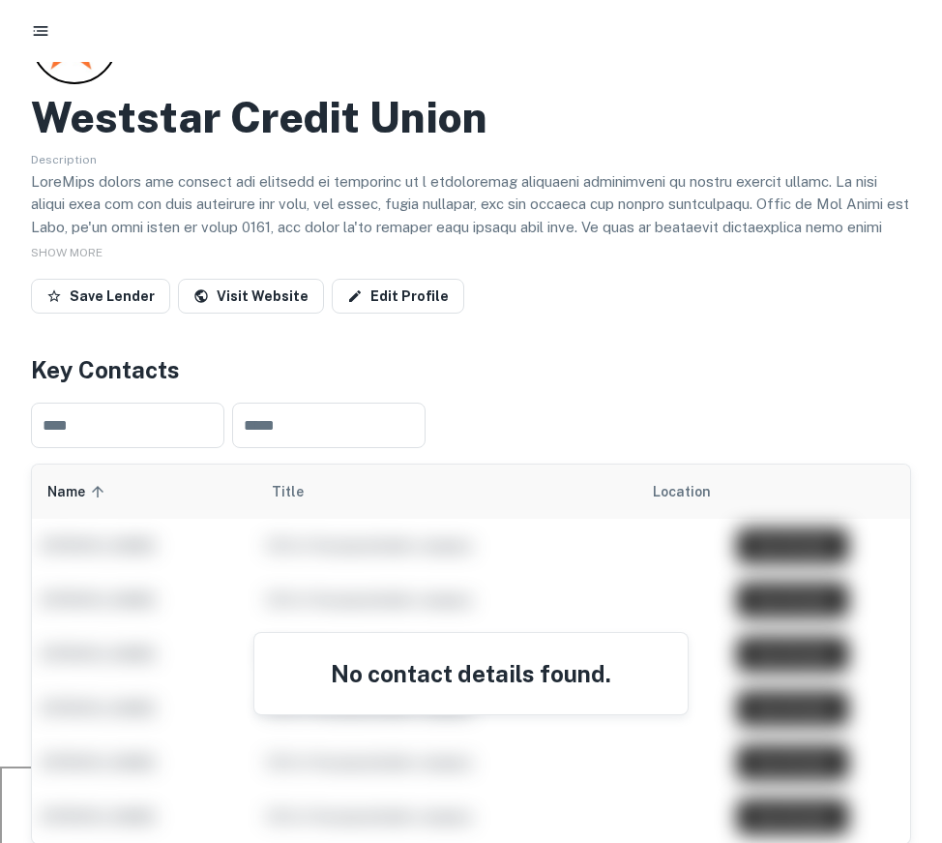
scroll to position [82, 0]
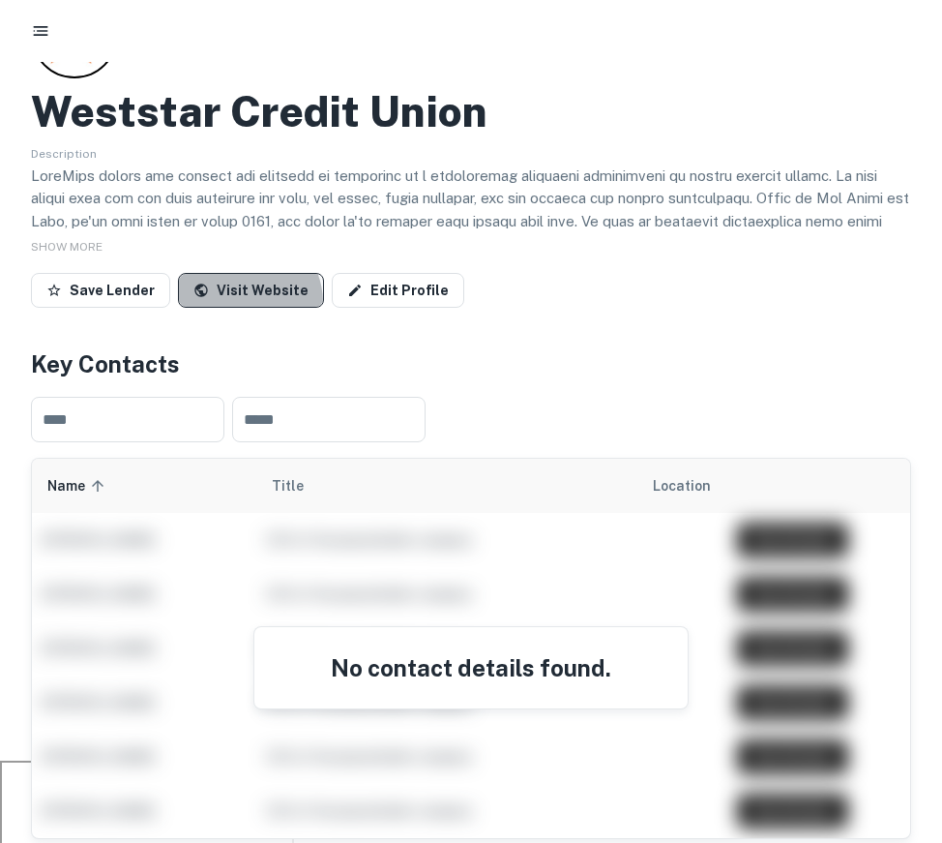
click at [234, 304] on link "Visit Website" at bounding box center [251, 290] width 146 height 35
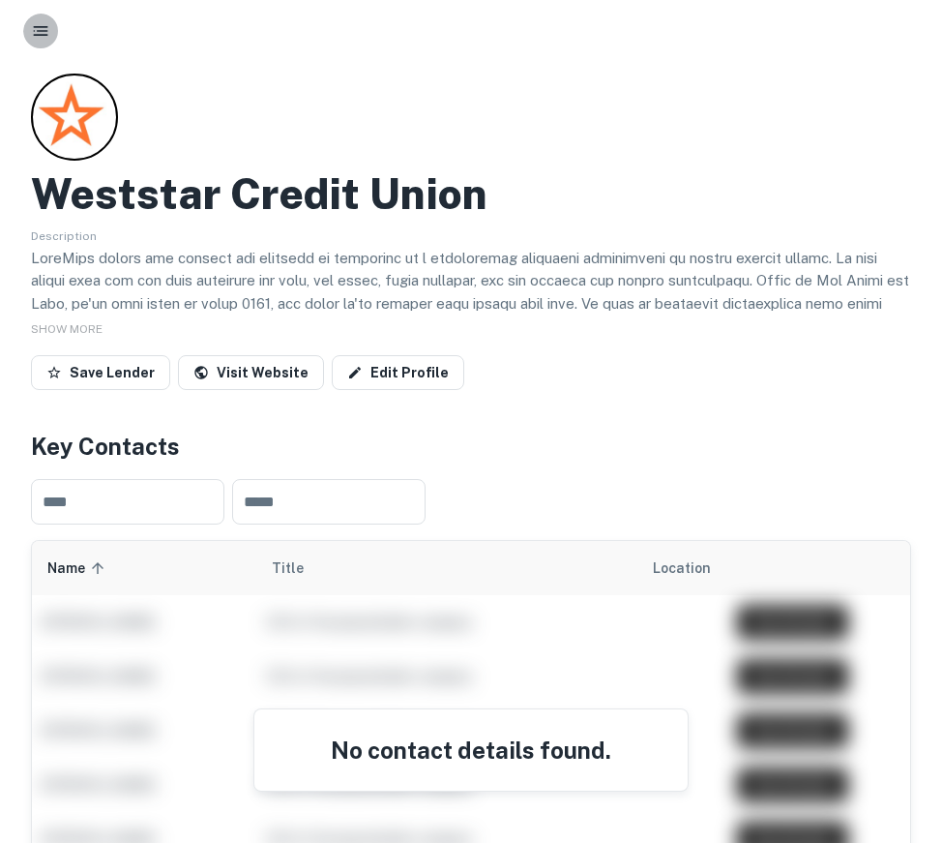
click at [34, 28] on icon "button" at bounding box center [40, 30] width 19 height 19
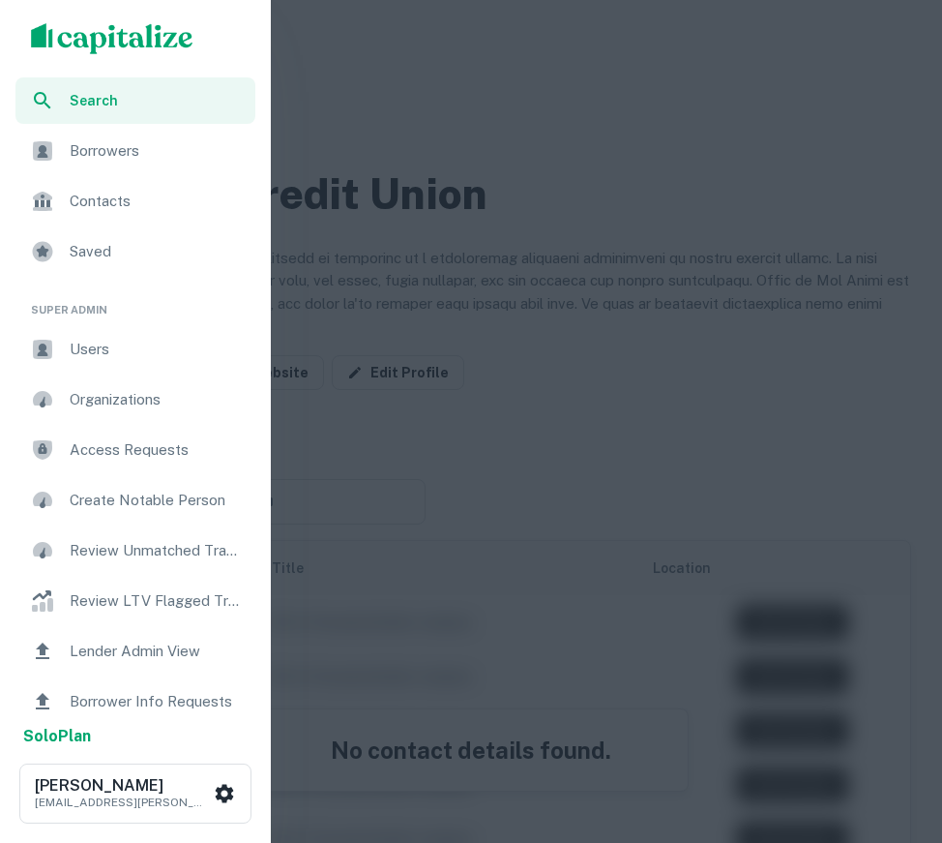
click at [94, 155] on span "Borrowers" at bounding box center [157, 150] width 174 height 23
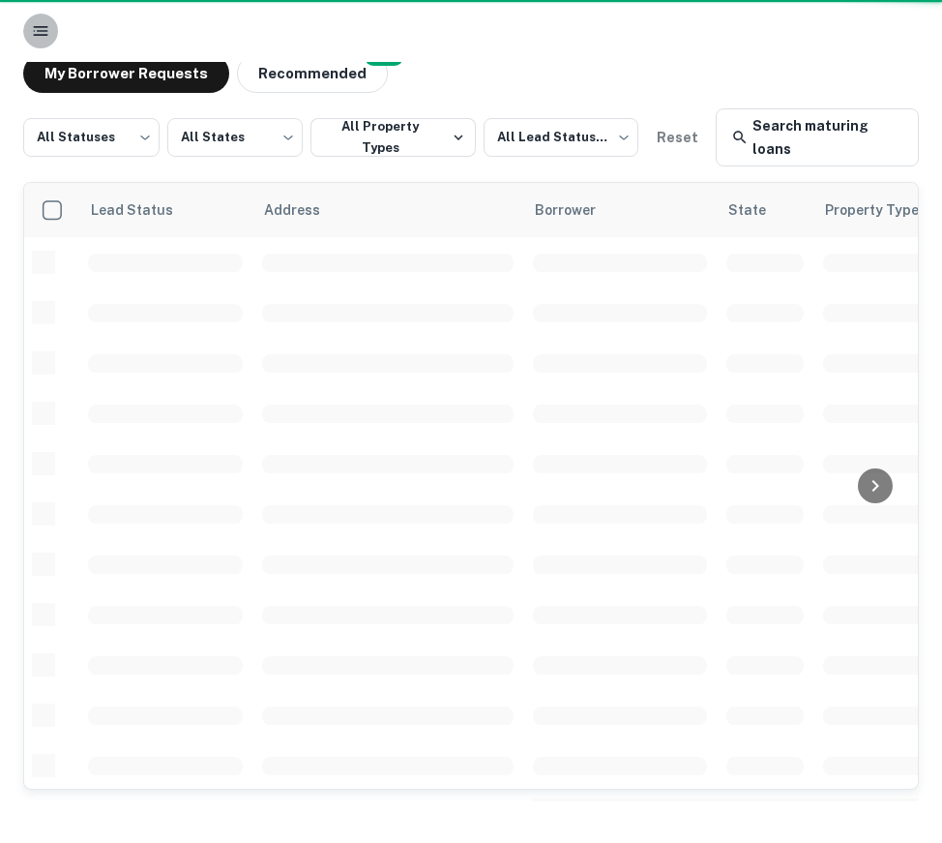
click at [34, 28] on icon "button" at bounding box center [40, 30] width 19 height 19
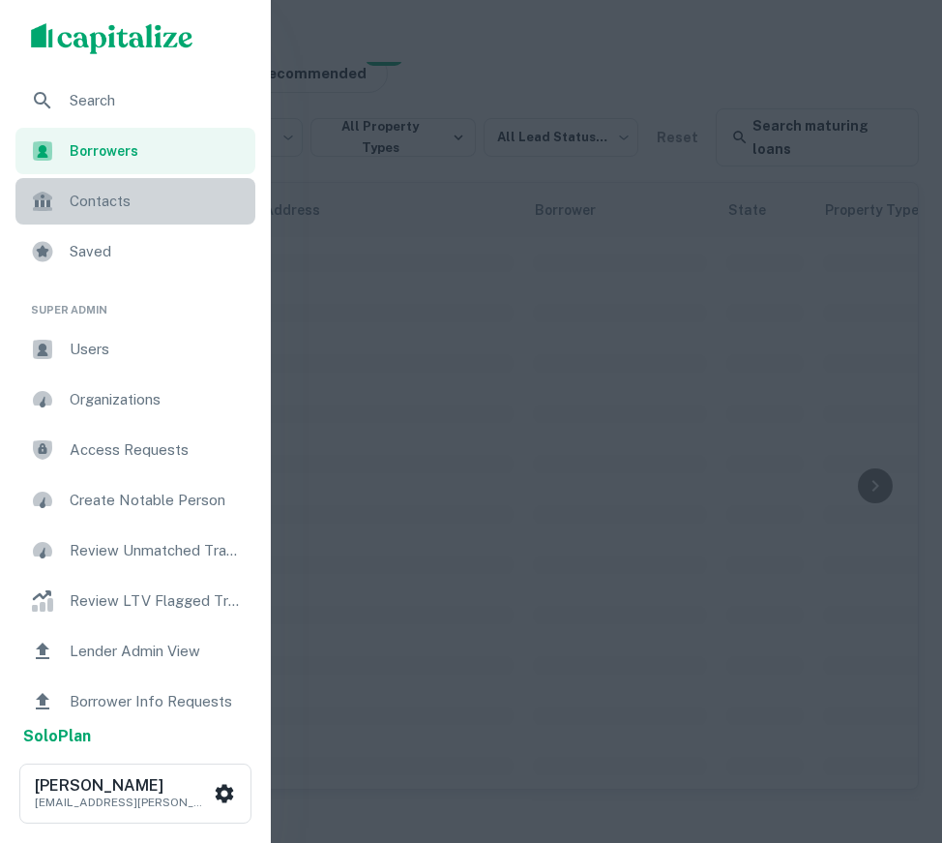
click at [69, 220] on div "Contacts" at bounding box center [135, 201] width 240 height 46
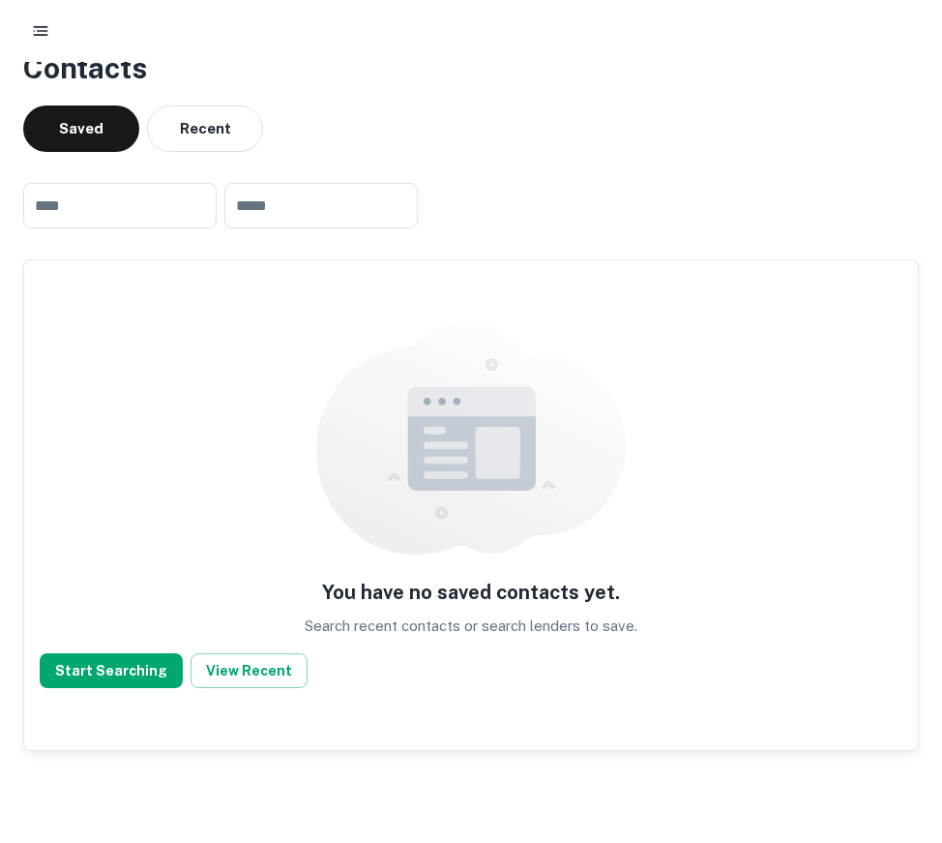
click at [52, 36] on button "button" at bounding box center [40, 31] width 35 height 35
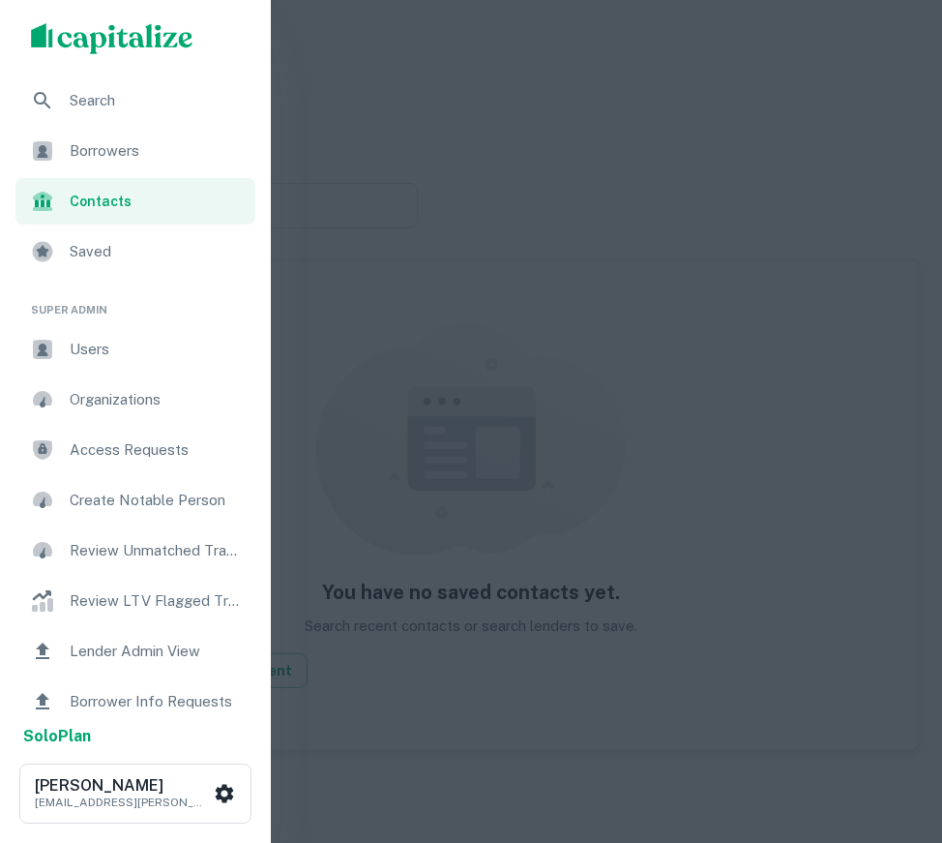
click at [79, 163] on div "Borrowers" at bounding box center [135, 151] width 240 height 46
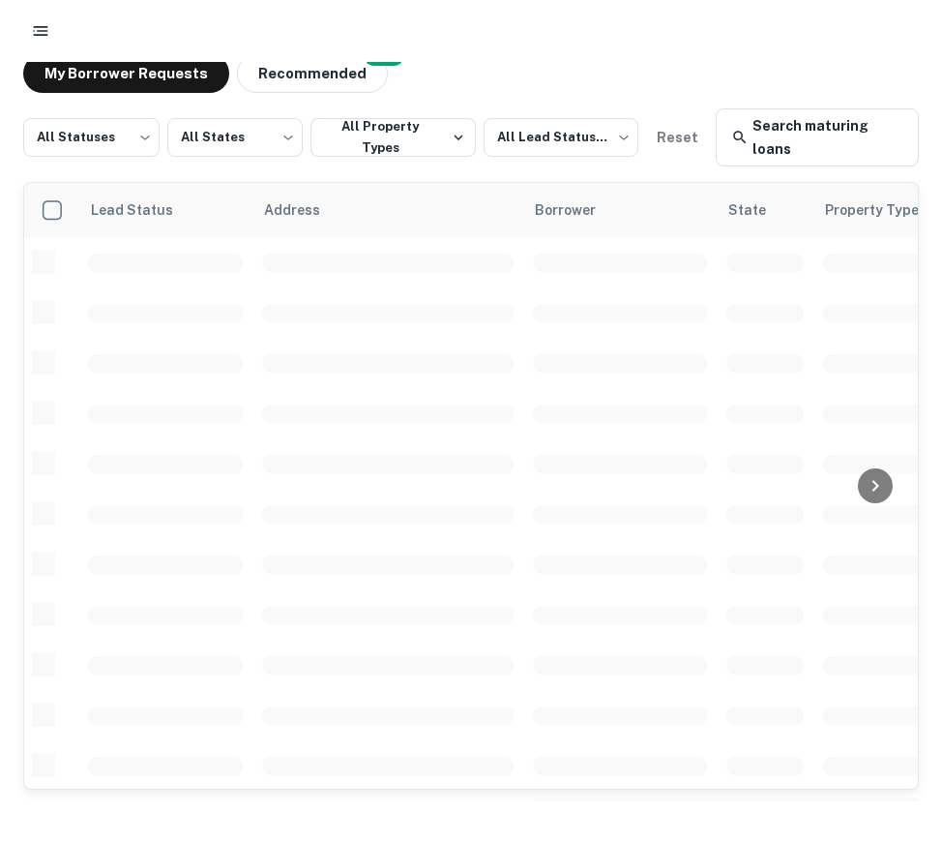
click at [43, 11] on div at bounding box center [471, 31] width 942 height 62
click at [44, 36] on icon "button" at bounding box center [40, 30] width 19 height 19
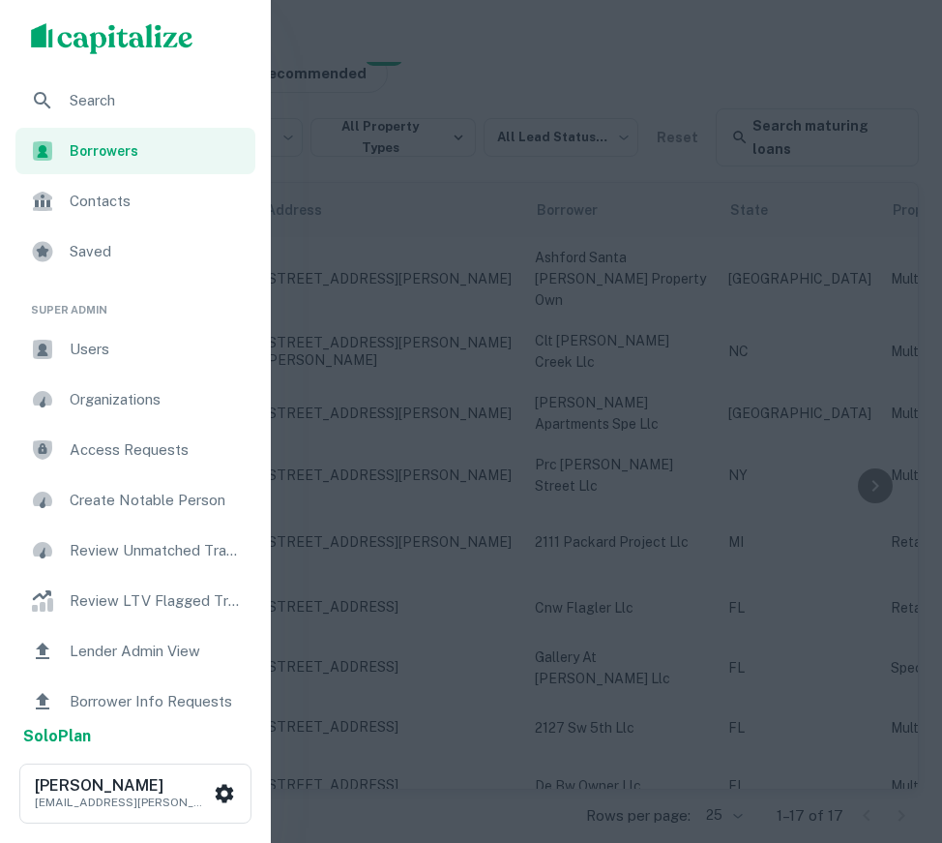
click at [147, 103] on span "Search" at bounding box center [157, 100] width 174 height 23
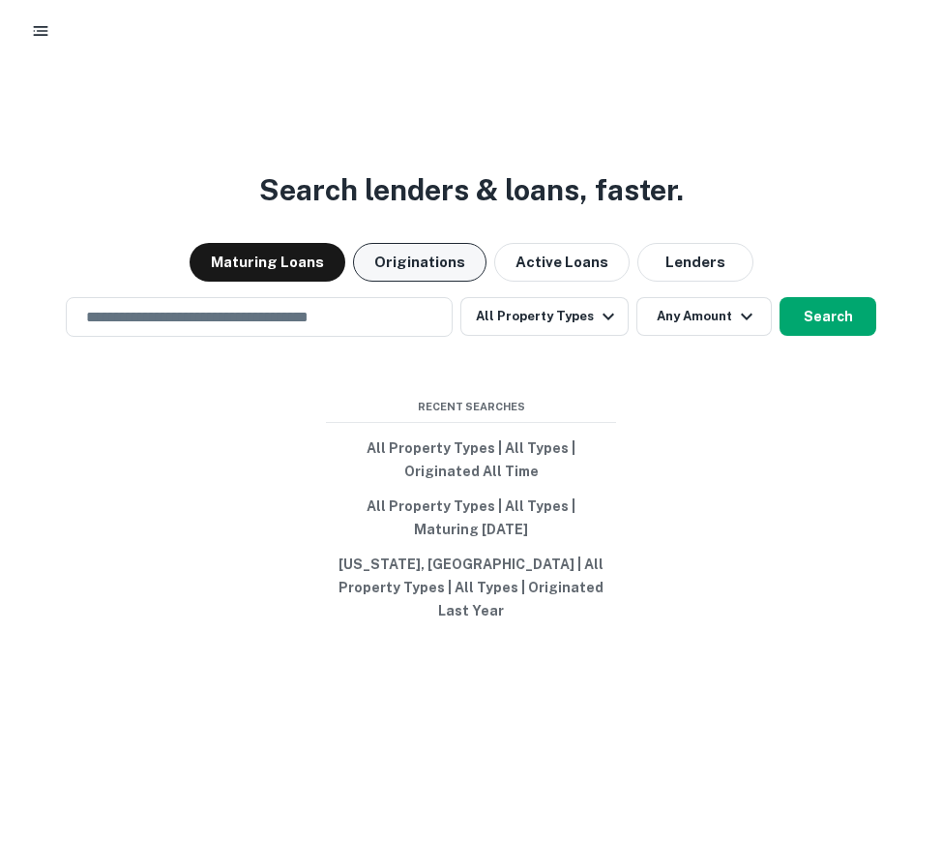
click at [445, 282] on button "Originations" at bounding box center [419, 262] width 133 height 39
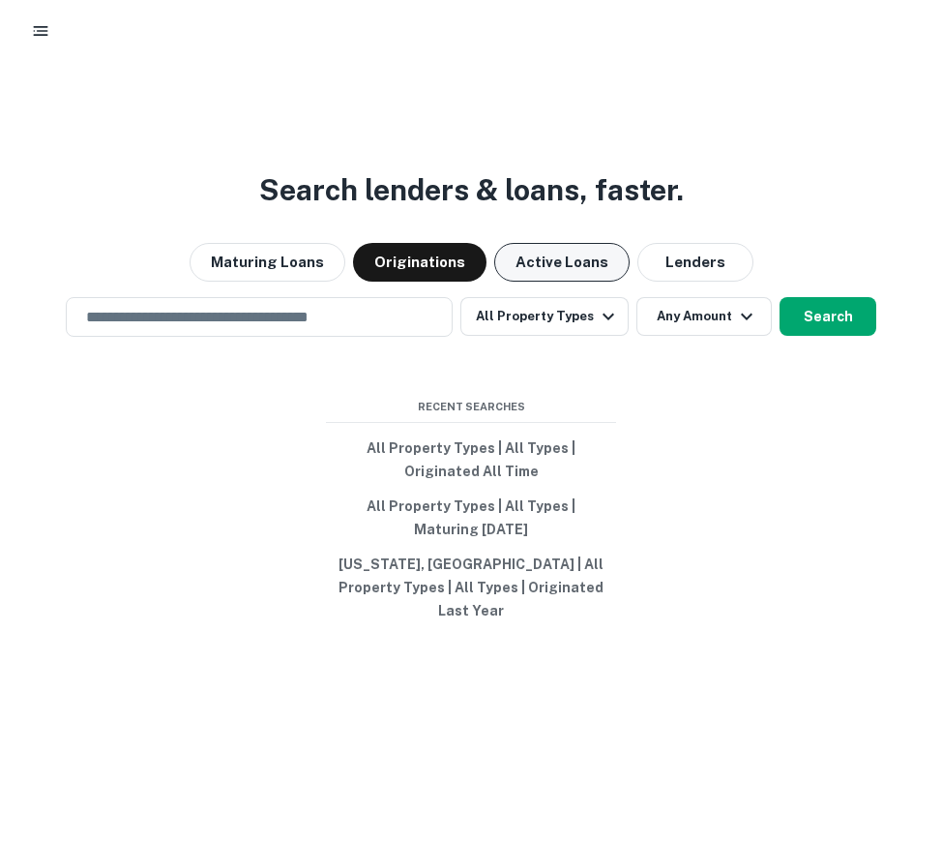
click at [585, 253] on button "Active Loans" at bounding box center [561, 262] width 135 height 39
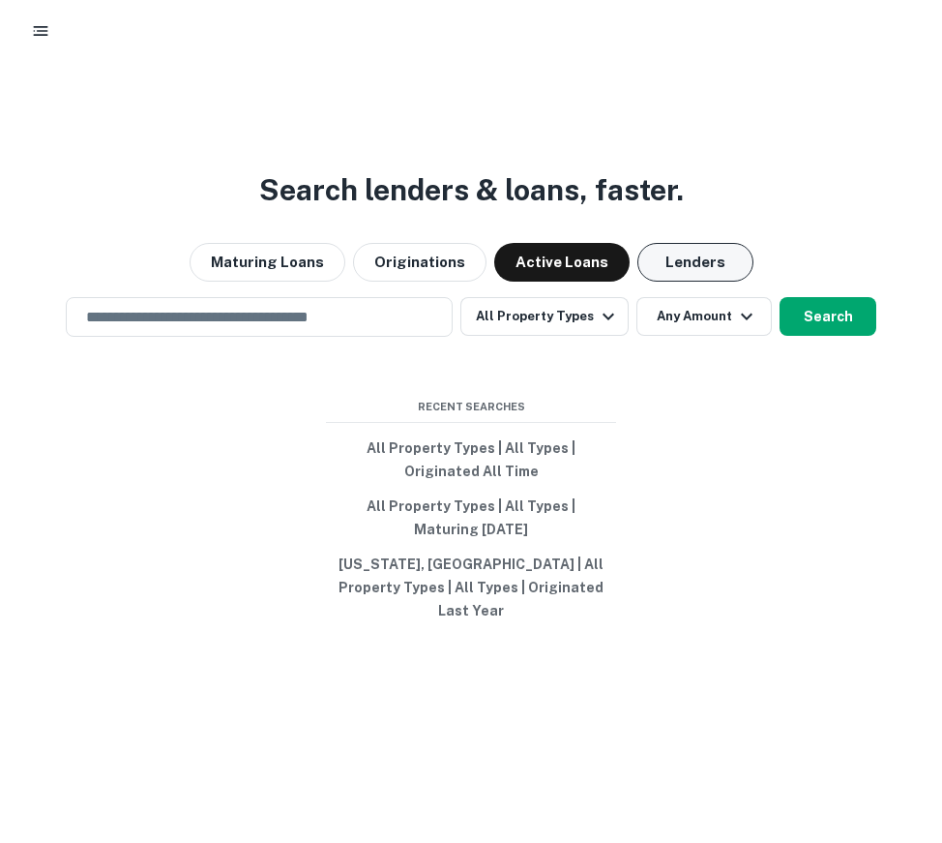
click at [690, 277] on button "Lenders" at bounding box center [695, 262] width 116 height 39
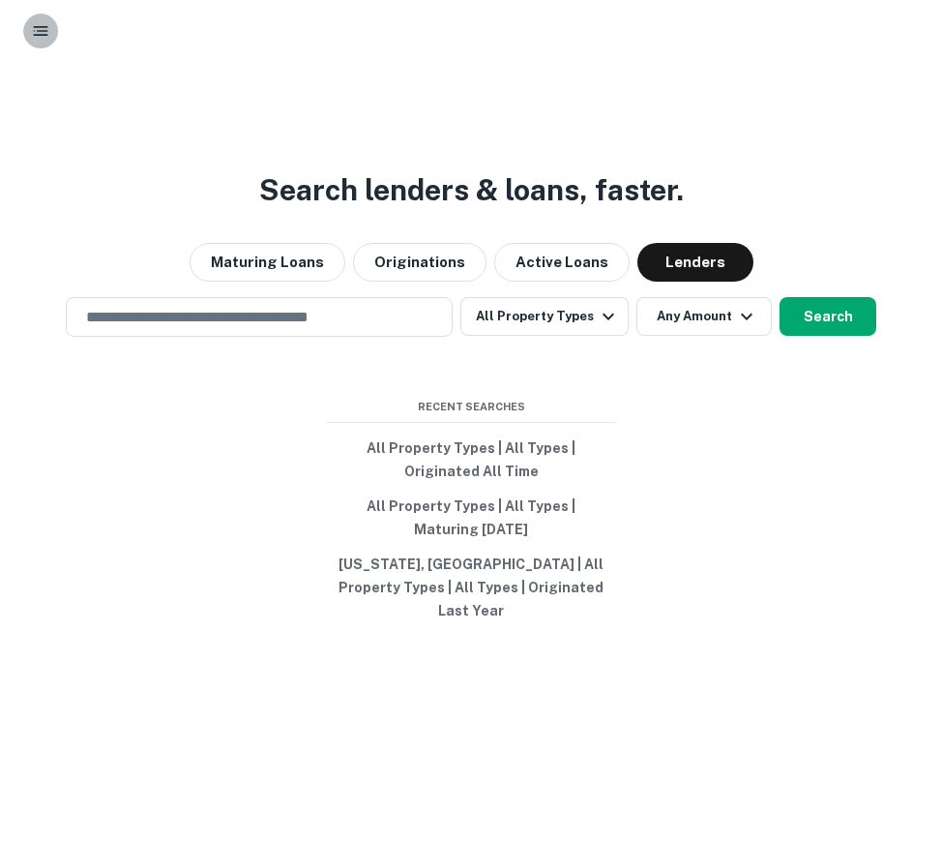
click at [39, 31] on rect "button" at bounding box center [43, 31] width 12 height 2
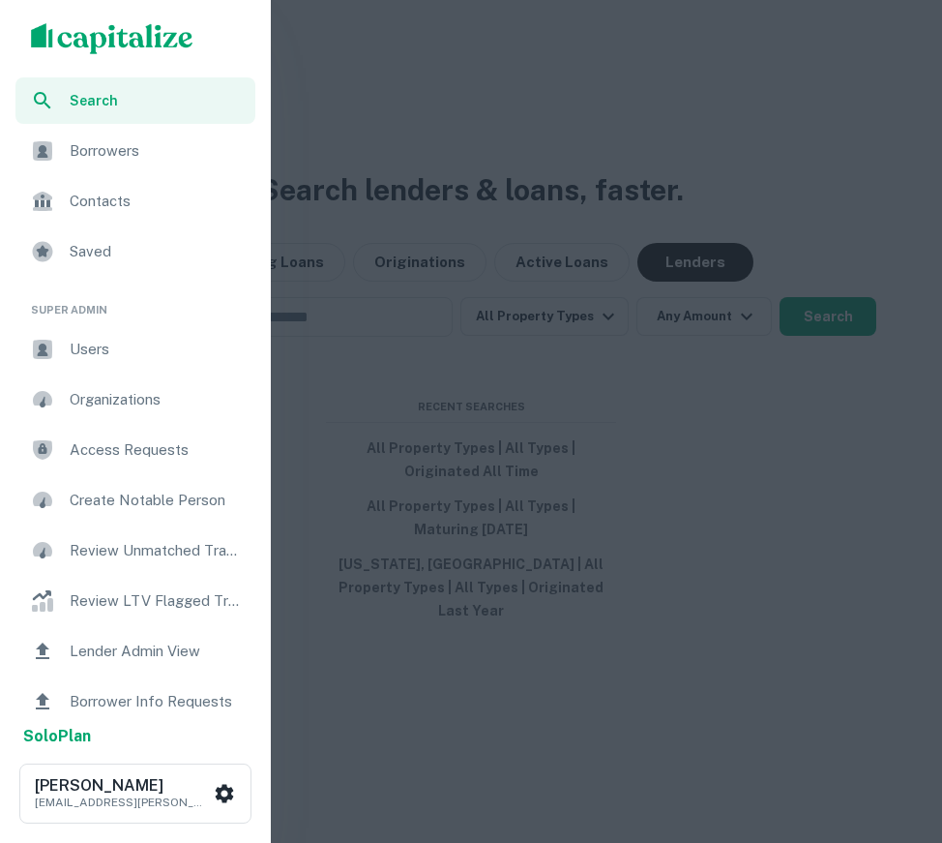
click at [133, 372] on ul "Super Admin Users Organizations Access Requests Create Notable Person Review Un…" at bounding box center [135, 579] width 271 height 601
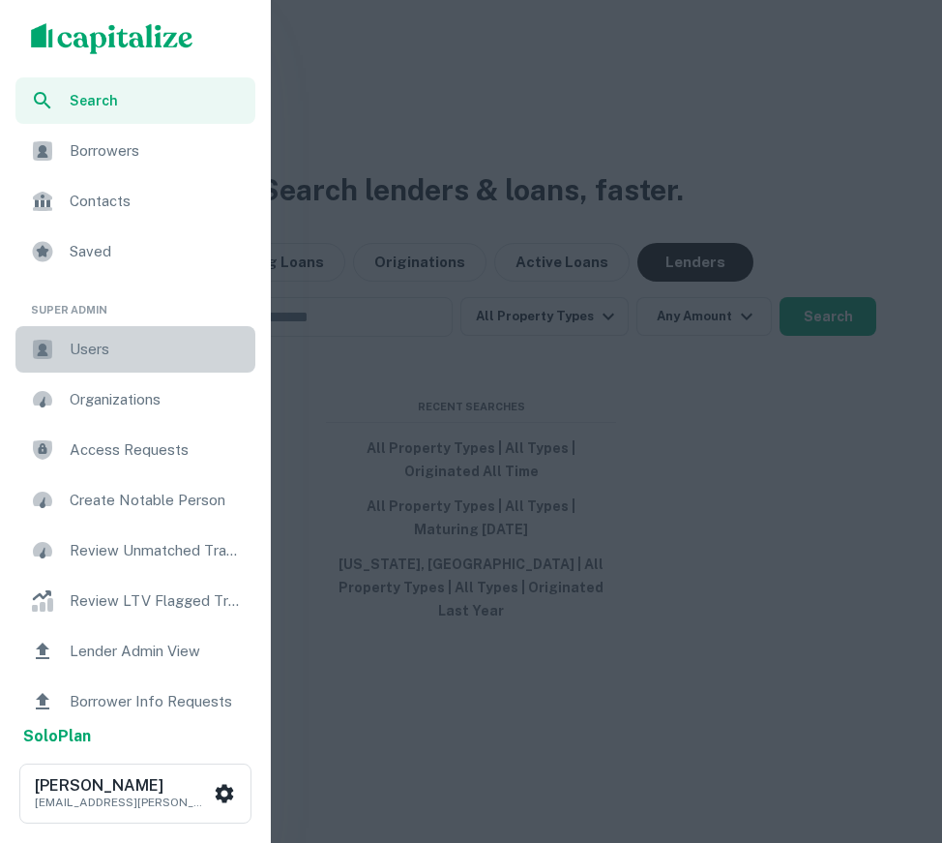
click at [78, 351] on span "Users" at bounding box center [157, 349] width 174 height 23
